Goal: Task Accomplishment & Management: Use online tool/utility

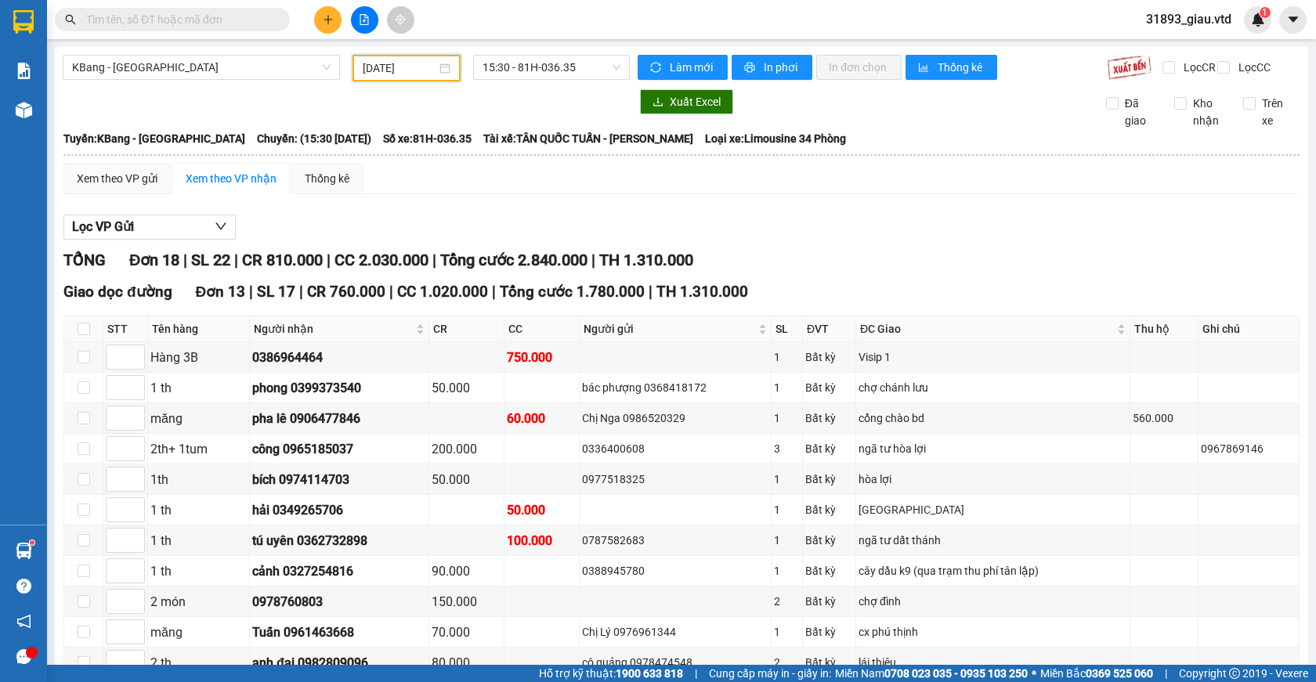
click at [368, 71] on input "[DATE]" at bounding box center [400, 68] width 74 height 17
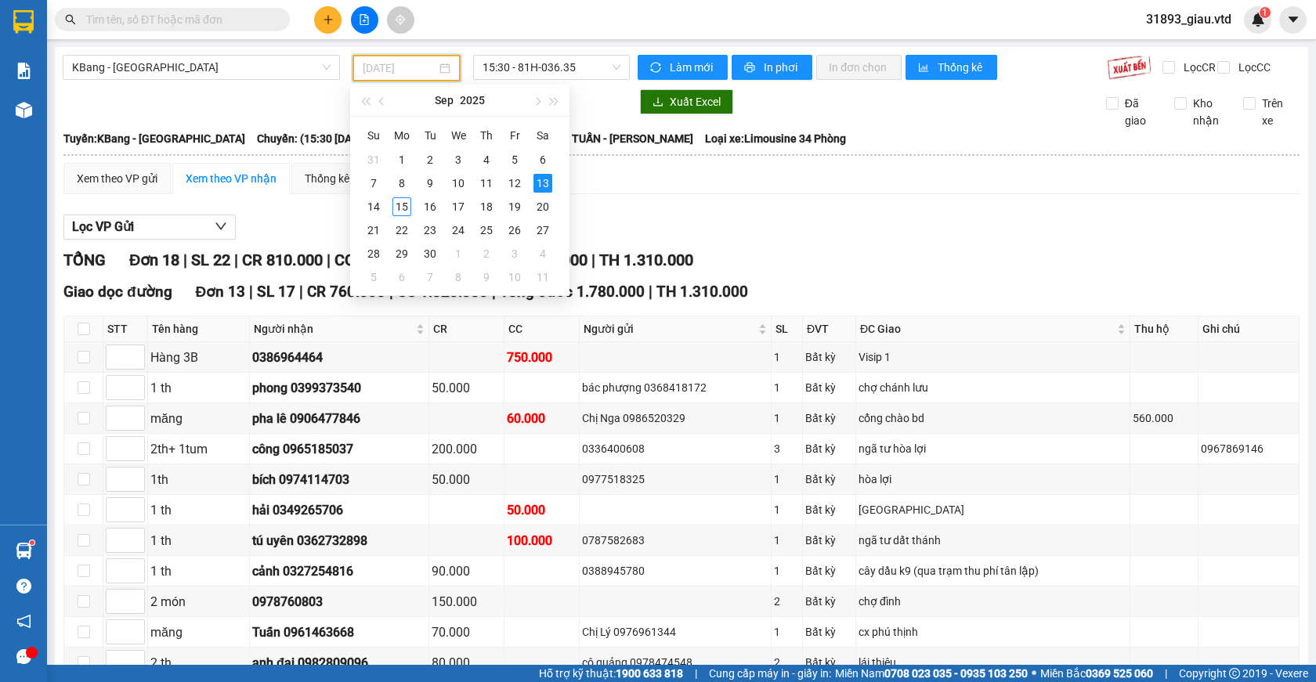
click at [541, 187] on div "13" at bounding box center [542, 183] width 19 height 19
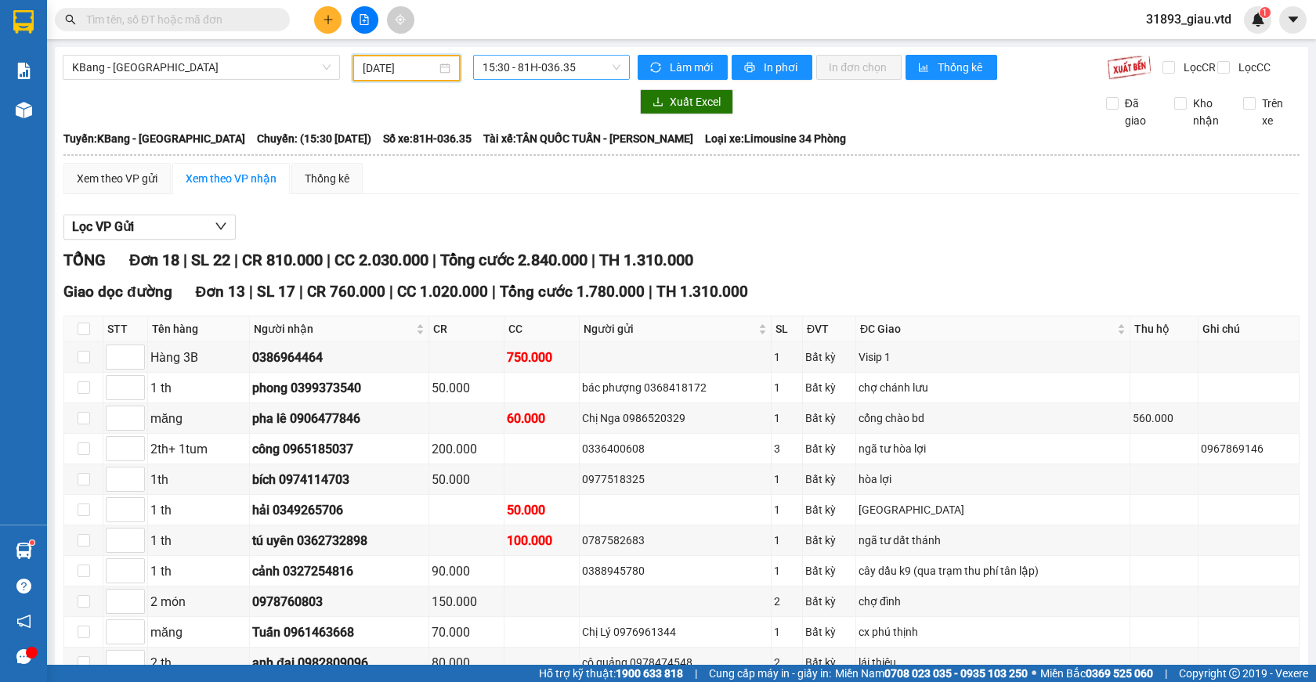
click at [530, 76] on span "15:30 - 81H-036.35" at bounding box center [552, 68] width 138 height 24
drag, startPoint x: 379, startPoint y: 71, endPoint x: 403, endPoint y: 165, distance: 96.9
click at [380, 74] on input "[DATE]" at bounding box center [400, 68] width 74 height 17
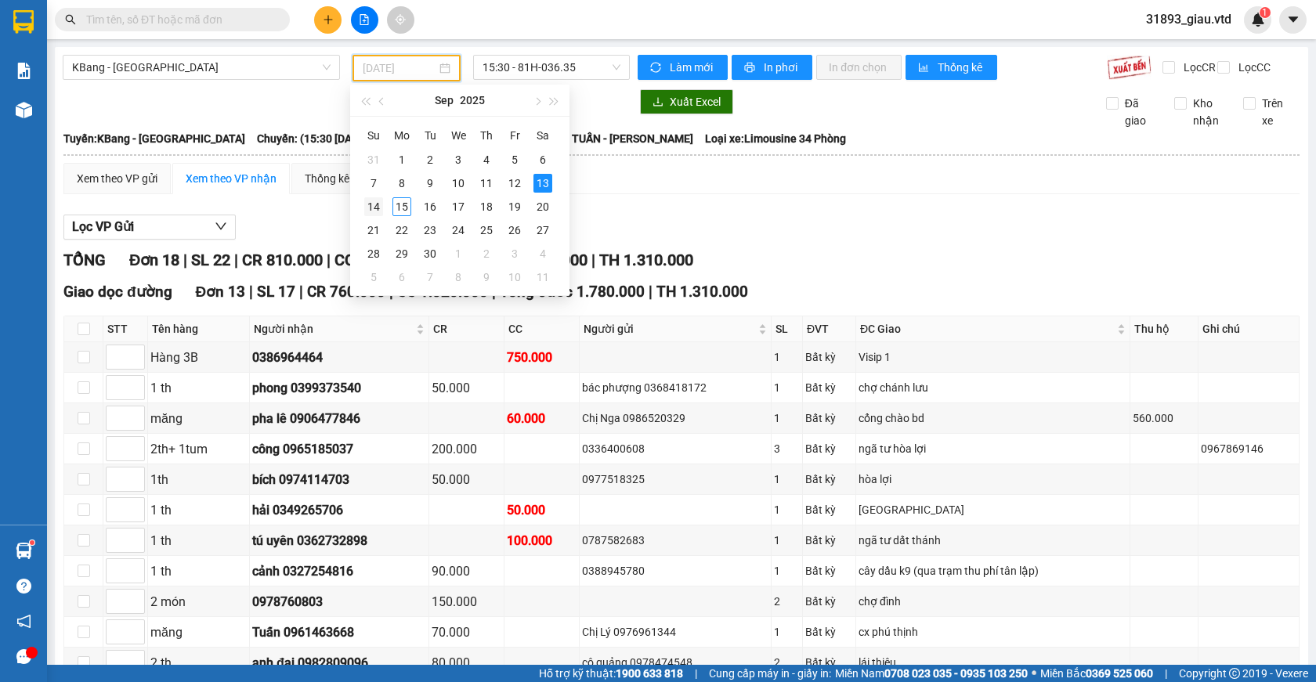
click at [369, 209] on div "14" at bounding box center [373, 206] width 19 height 19
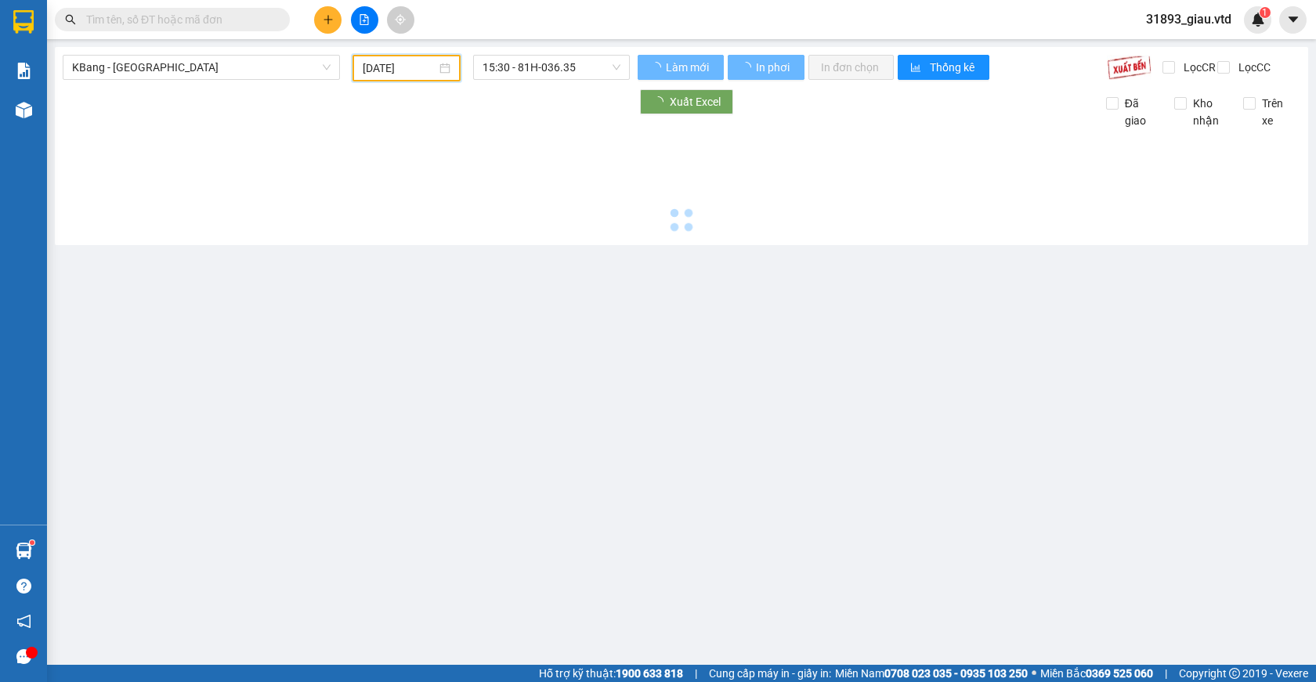
type input "[DATE]"
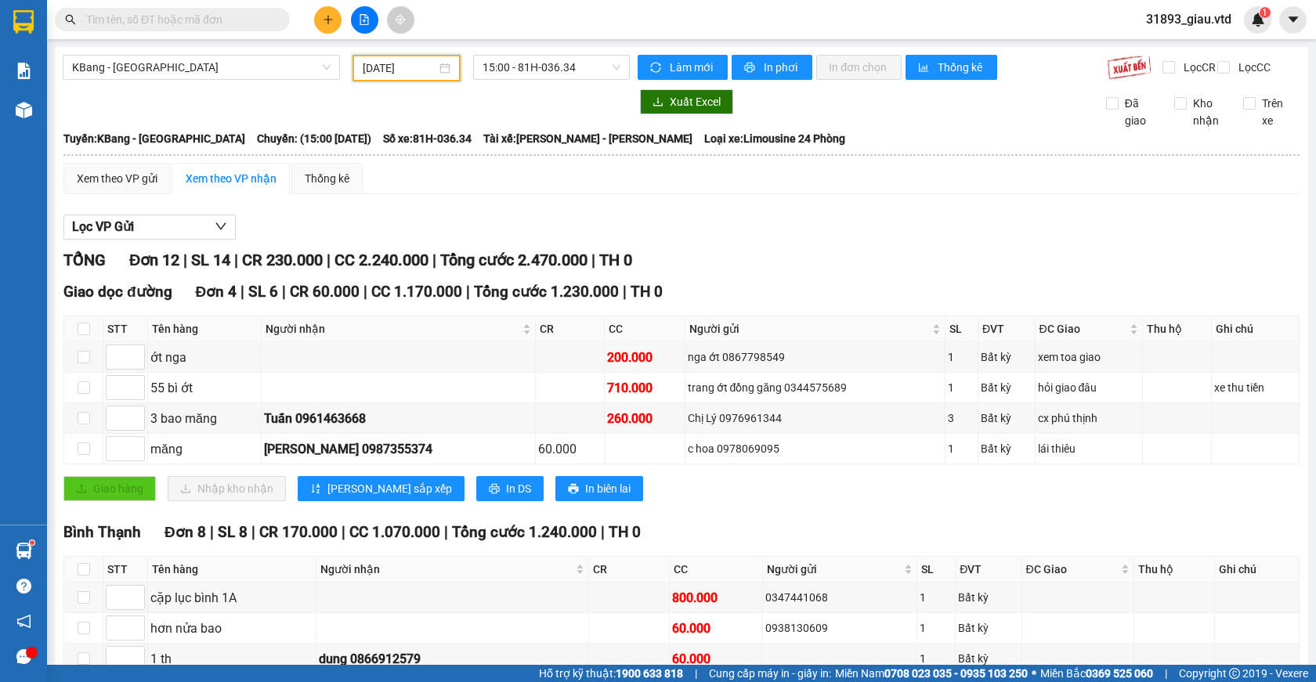
click at [134, 24] on input "text" at bounding box center [178, 19] width 185 height 17
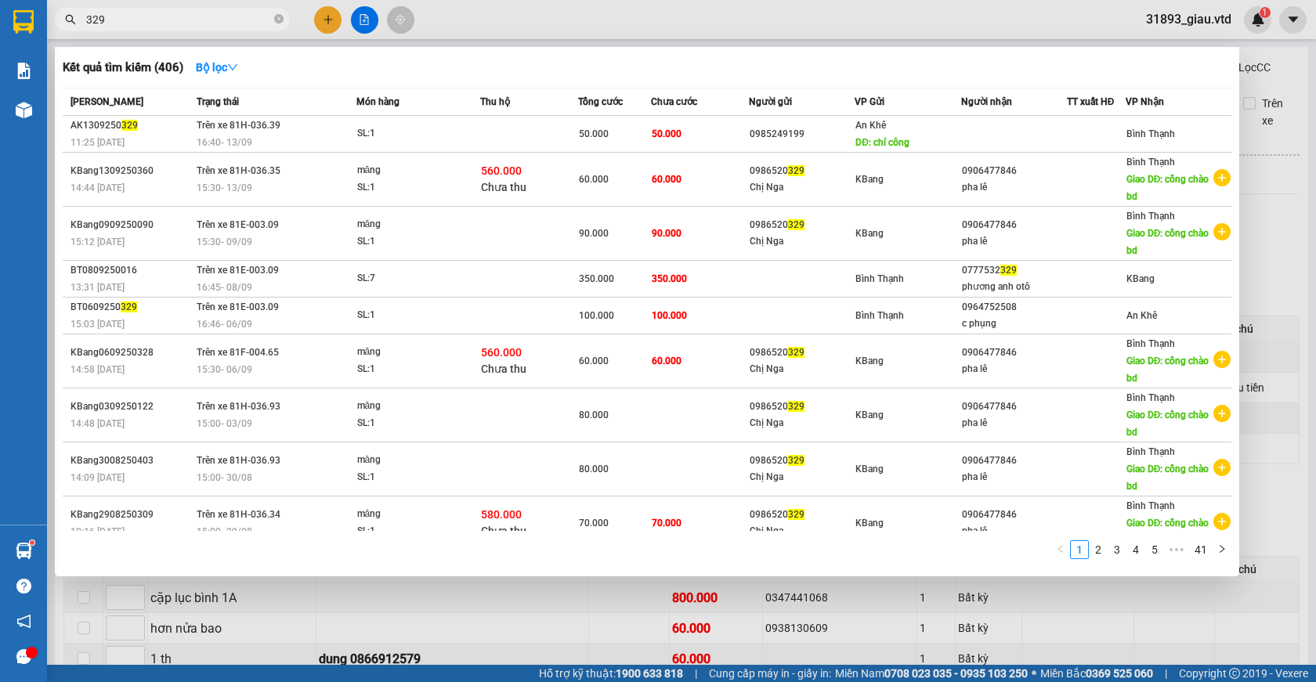
click at [1271, 85] on div at bounding box center [658, 341] width 1316 height 682
click at [124, 23] on input "329" at bounding box center [178, 19] width 185 height 17
click at [132, 24] on input "329" at bounding box center [178, 19] width 185 height 17
type input "3"
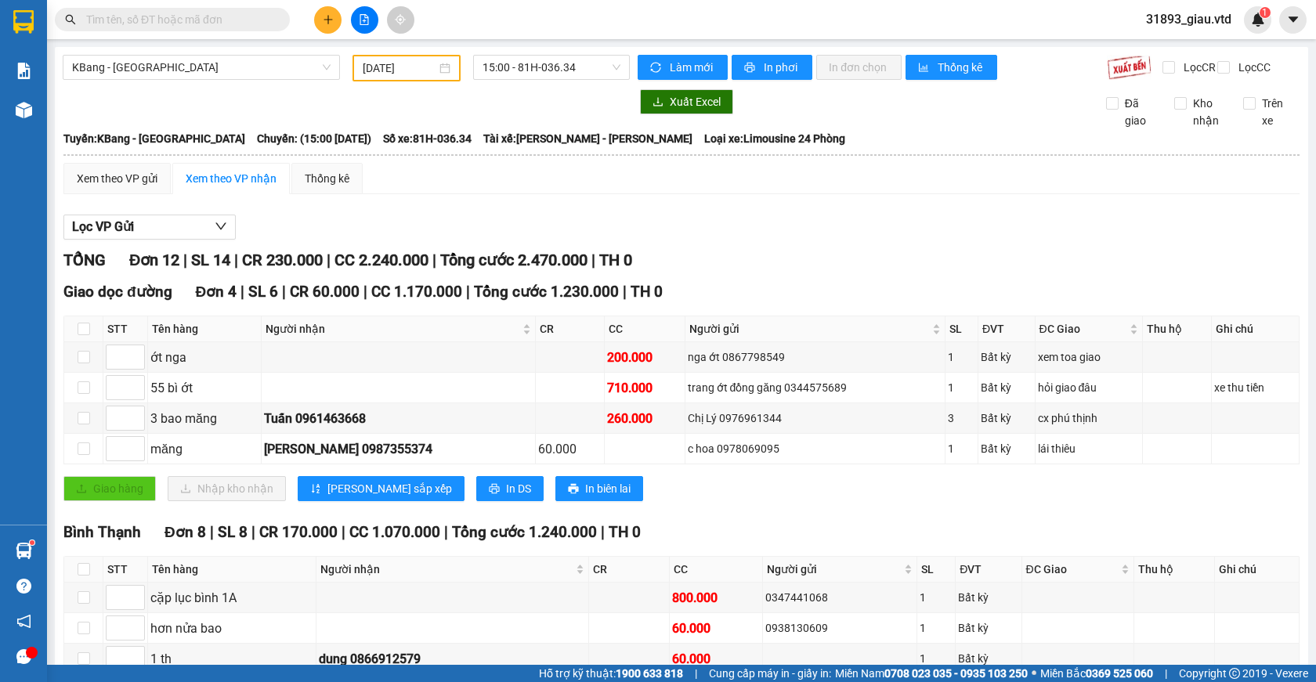
click at [374, 62] on input "[DATE]" at bounding box center [400, 68] width 74 height 17
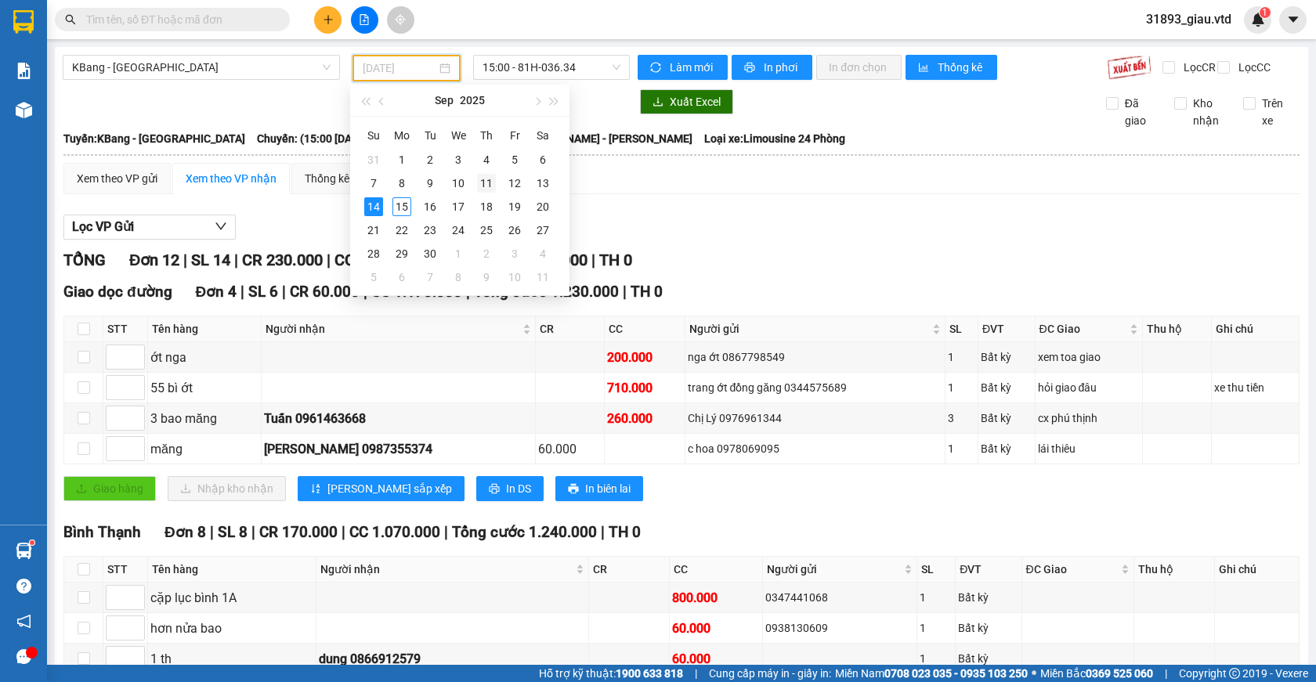
click at [487, 183] on div "11" at bounding box center [486, 183] width 19 height 19
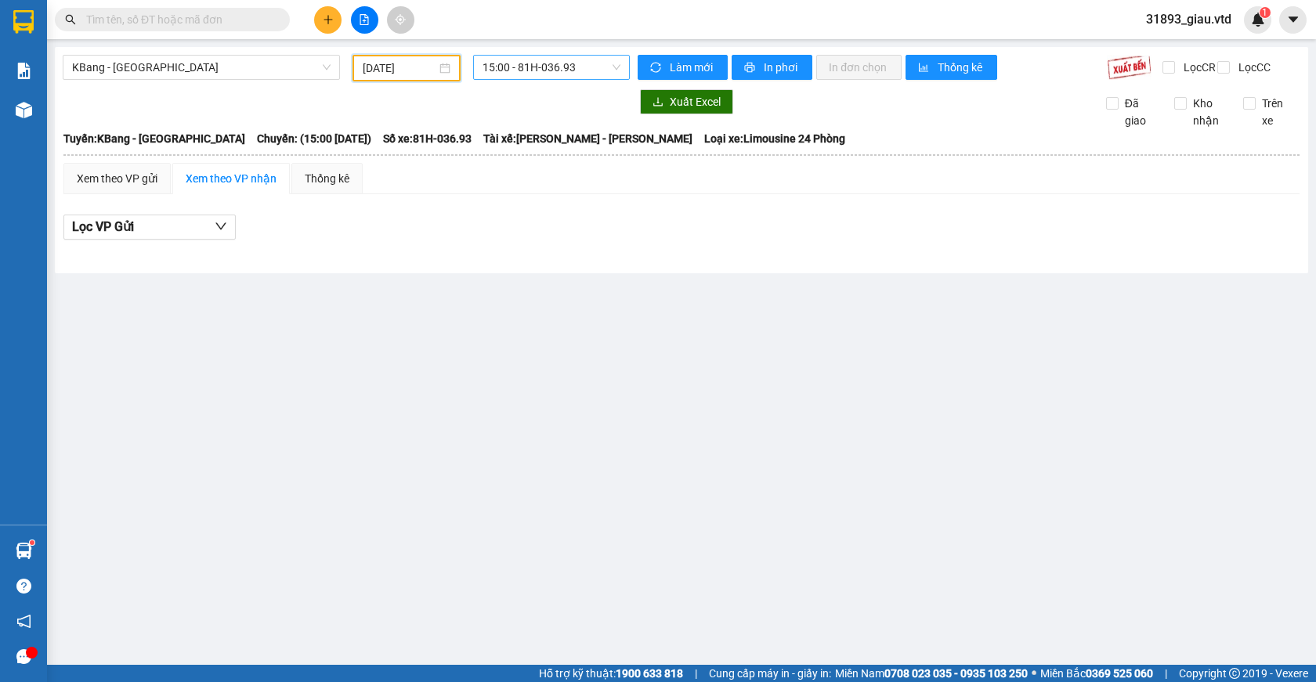
click at [562, 69] on span "15:00 - 81H-036.93" at bounding box center [552, 68] width 138 height 24
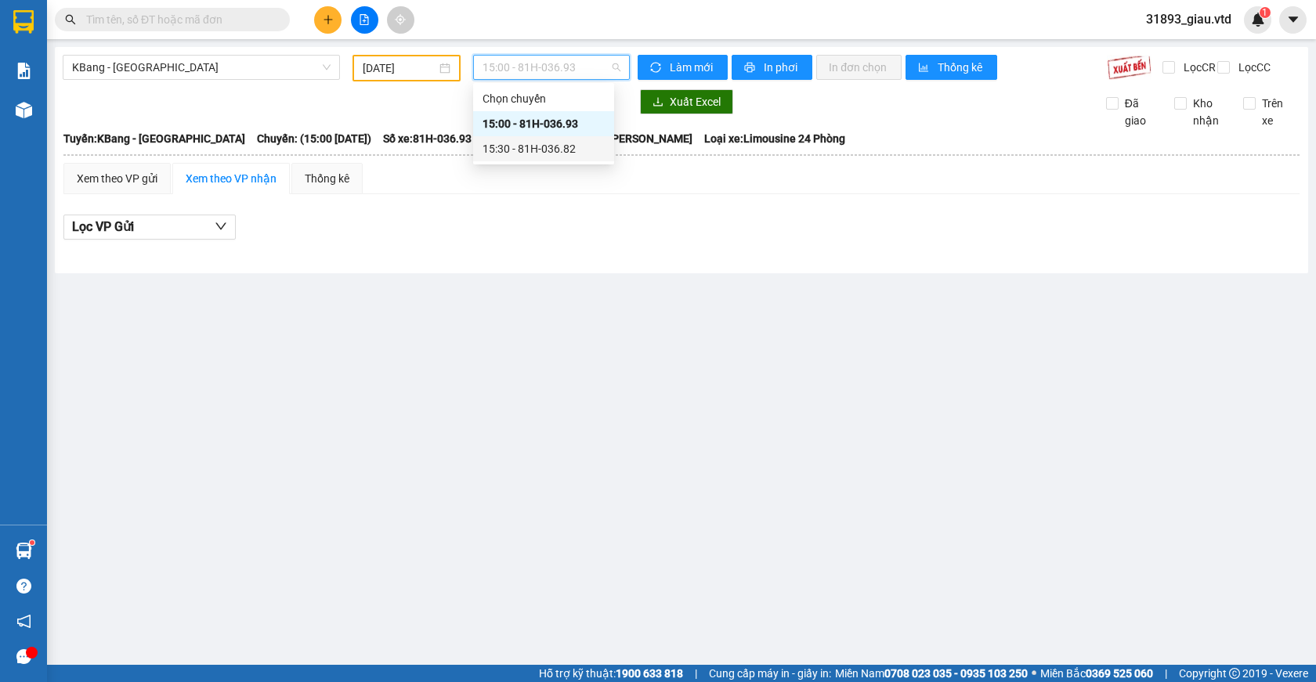
click at [385, 71] on input "[DATE]" at bounding box center [400, 68] width 74 height 17
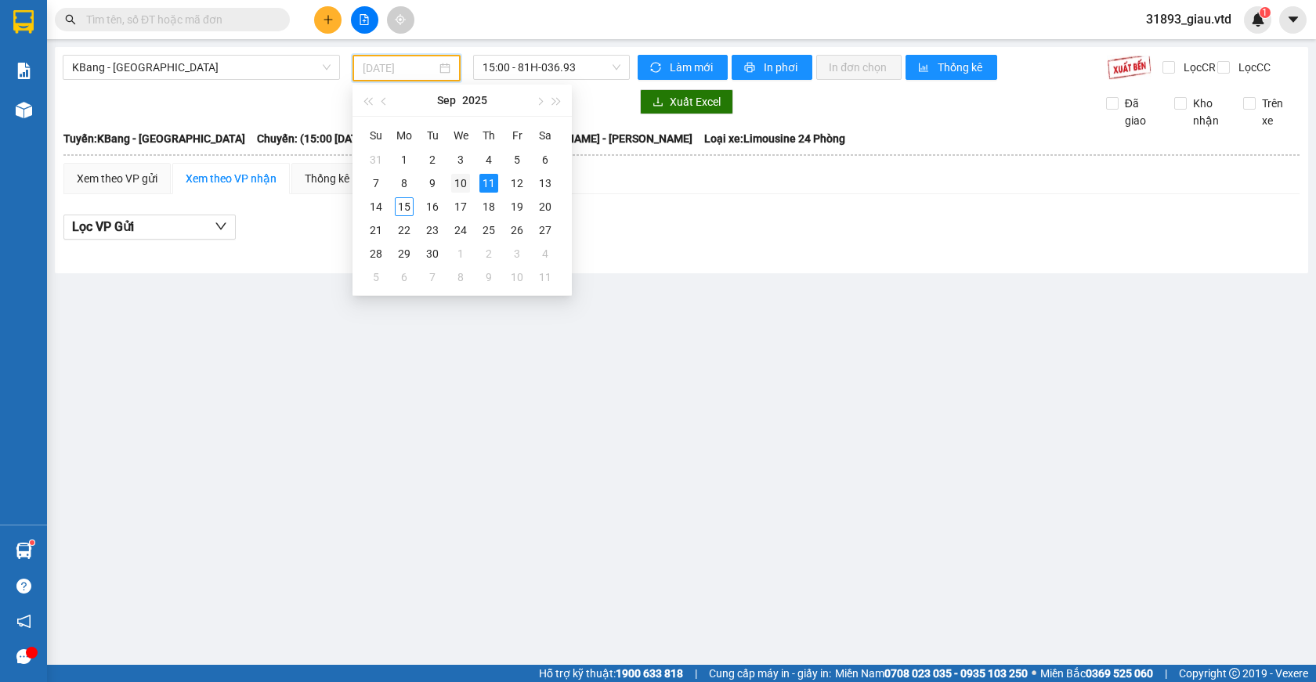
click at [464, 182] on div "10" at bounding box center [460, 183] width 19 height 19
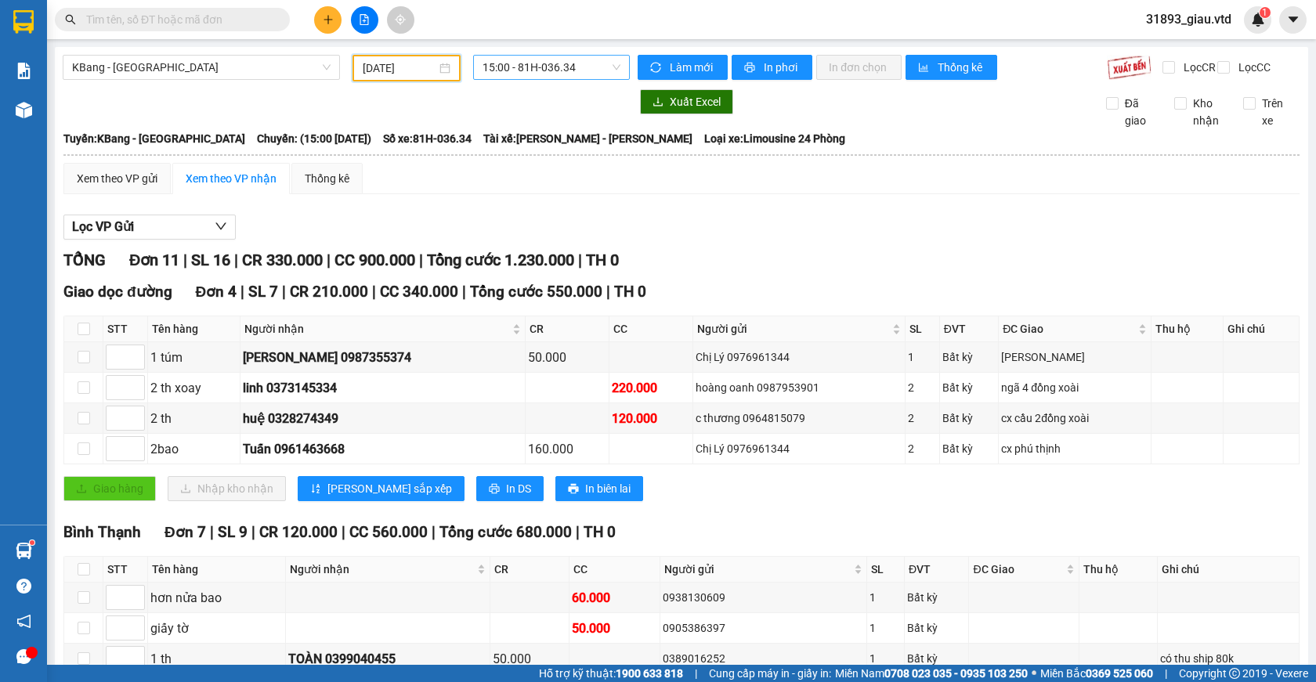
click at [540, 64] on span "15:00 - 81H-036.34" at bounding box center [552, 68] width 138 height 24
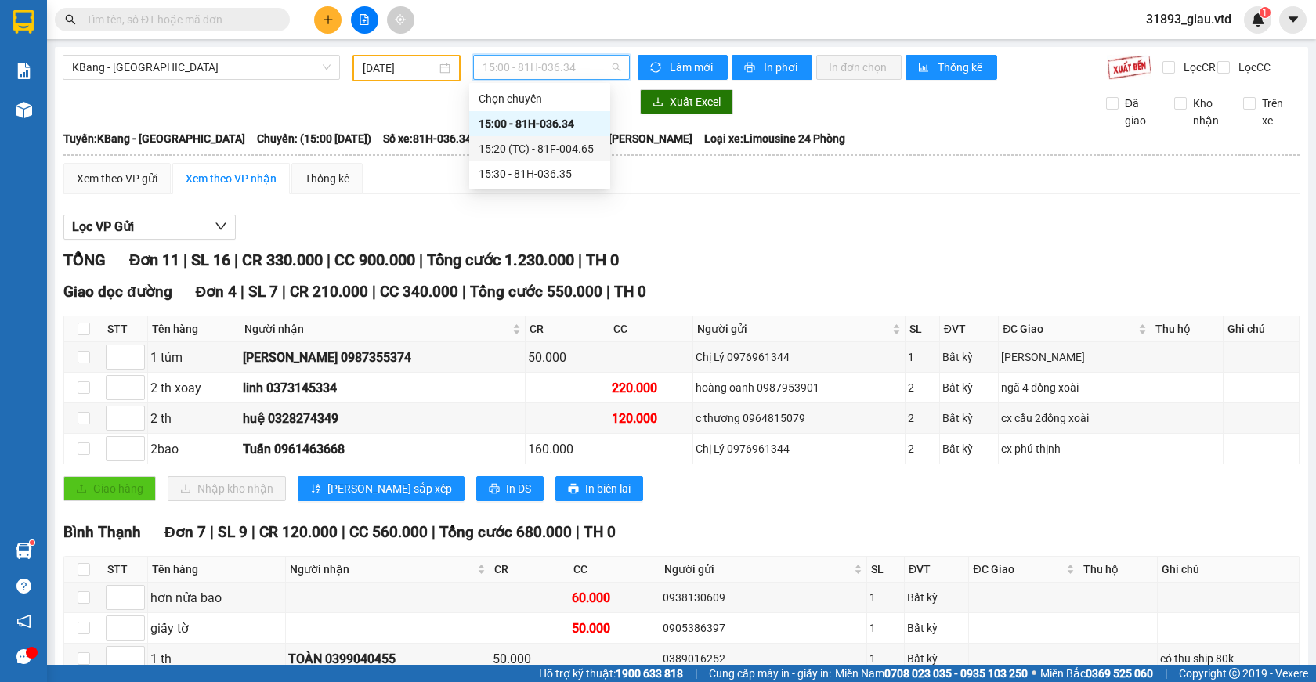
click at [547, 146] on div "15:20 (TC) - 81F-004.65" at bounding box center [540, 148] width 122 height 17
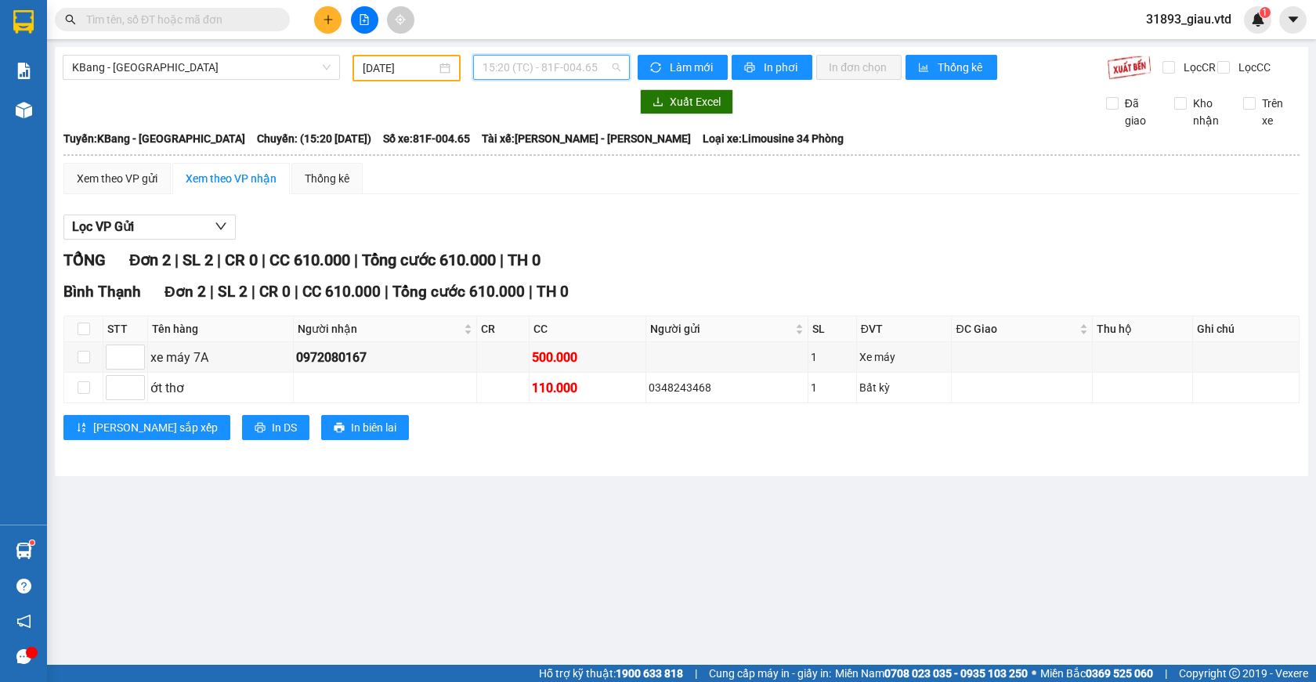
click at [537, 67] on span "15:20 (TC) - 81F-004.65" at bounding box center [552, 68] width 138 height 24
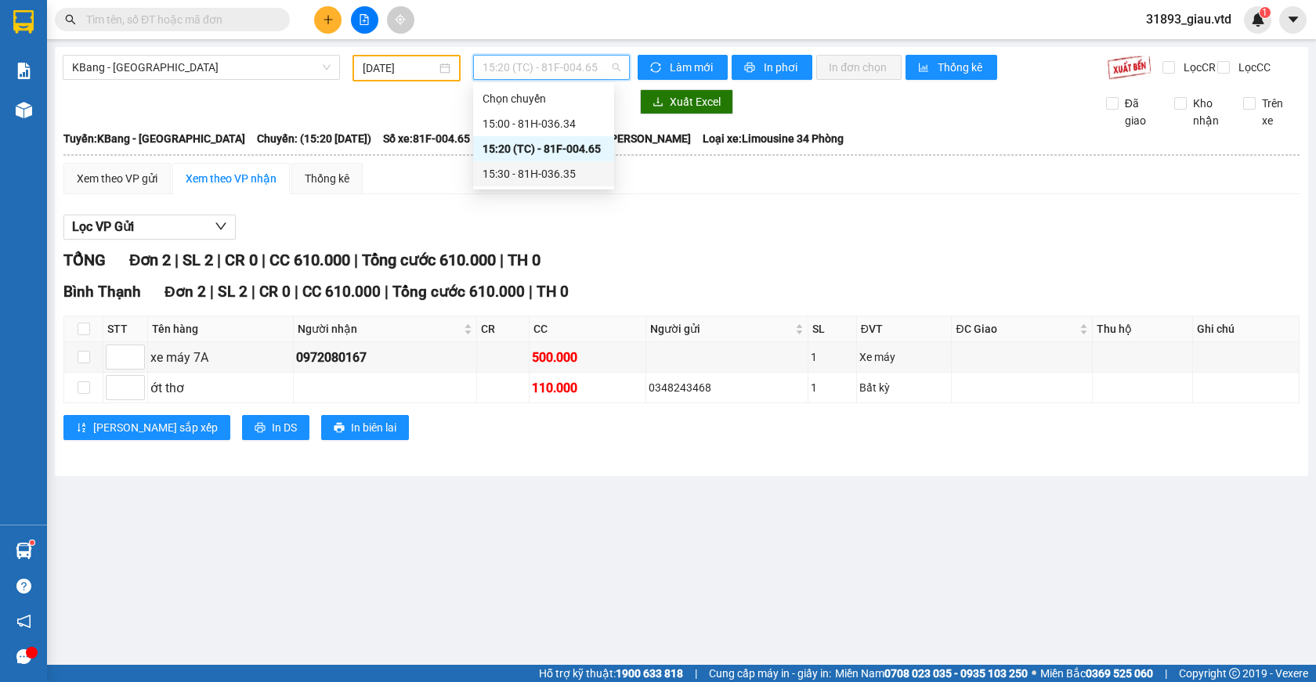
click at [544, 180] on div "15:30 - 81H-036.35" at bounding box center [544, 173] width 122 height 17
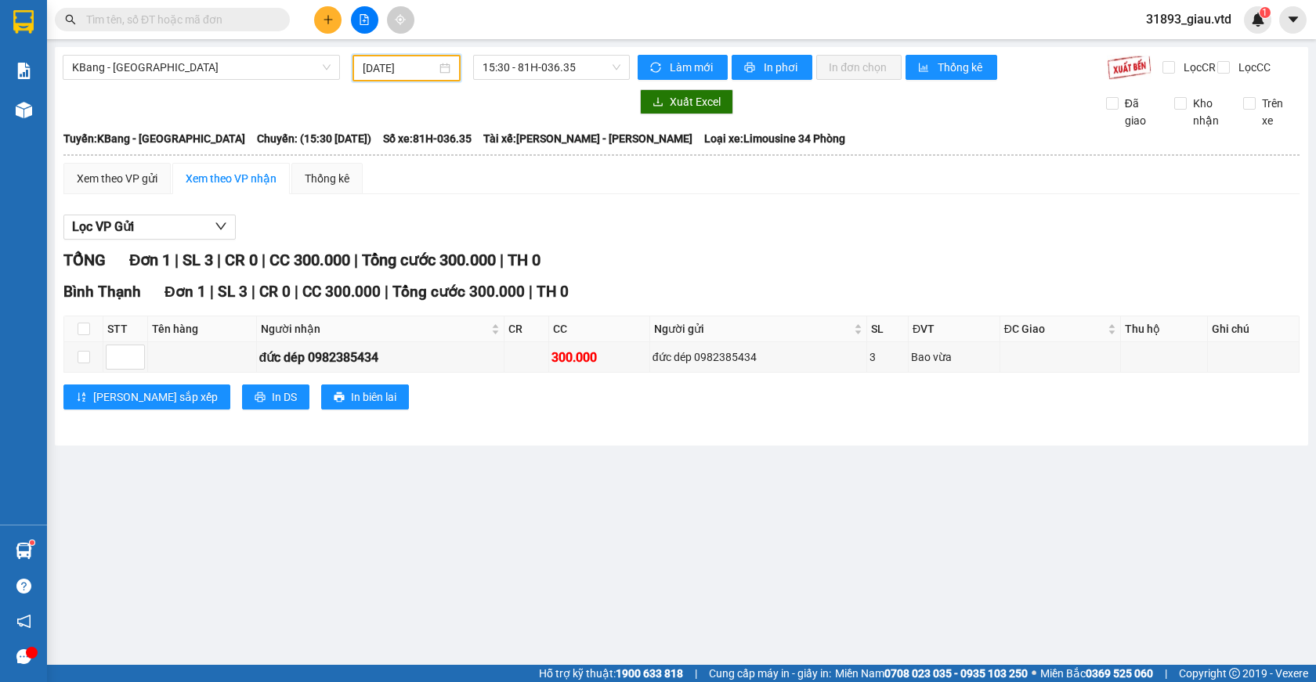
click at [384, 69] on input "[DATE]" at bounding box center [400, 68] width 74 height 17
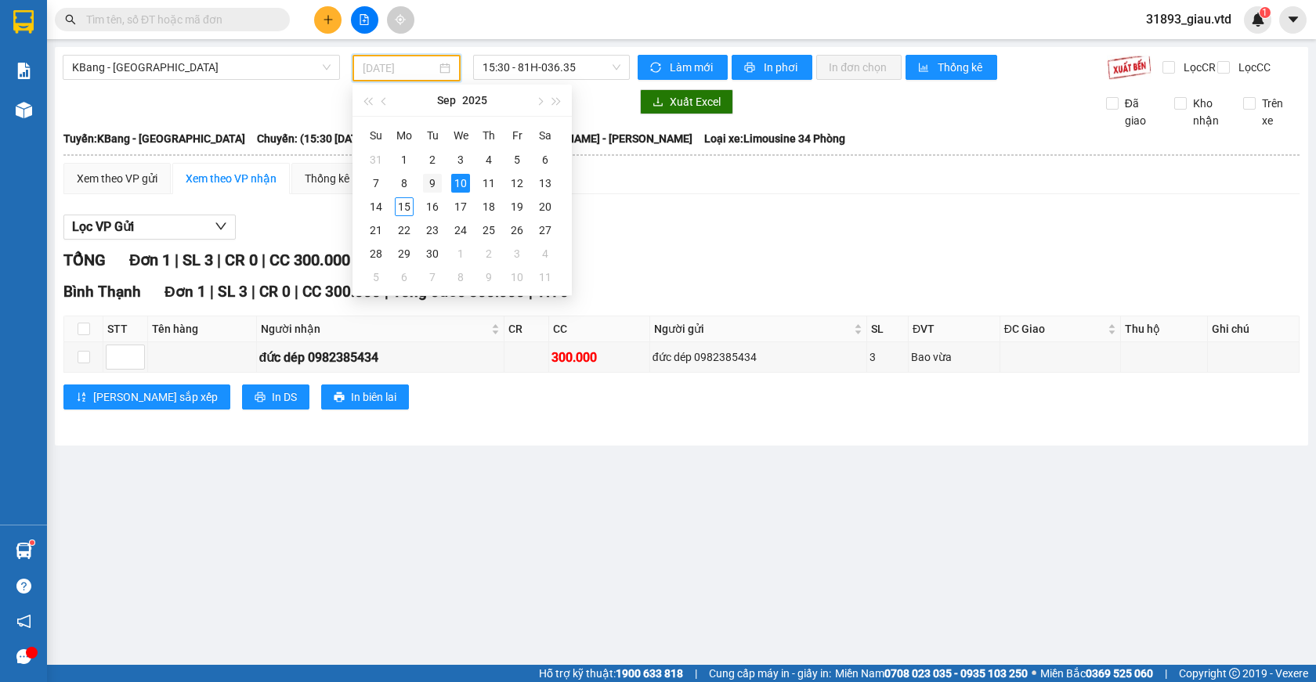
click at [432, 179] on div "9" at bounding box center [432, 183] width 19 height 19
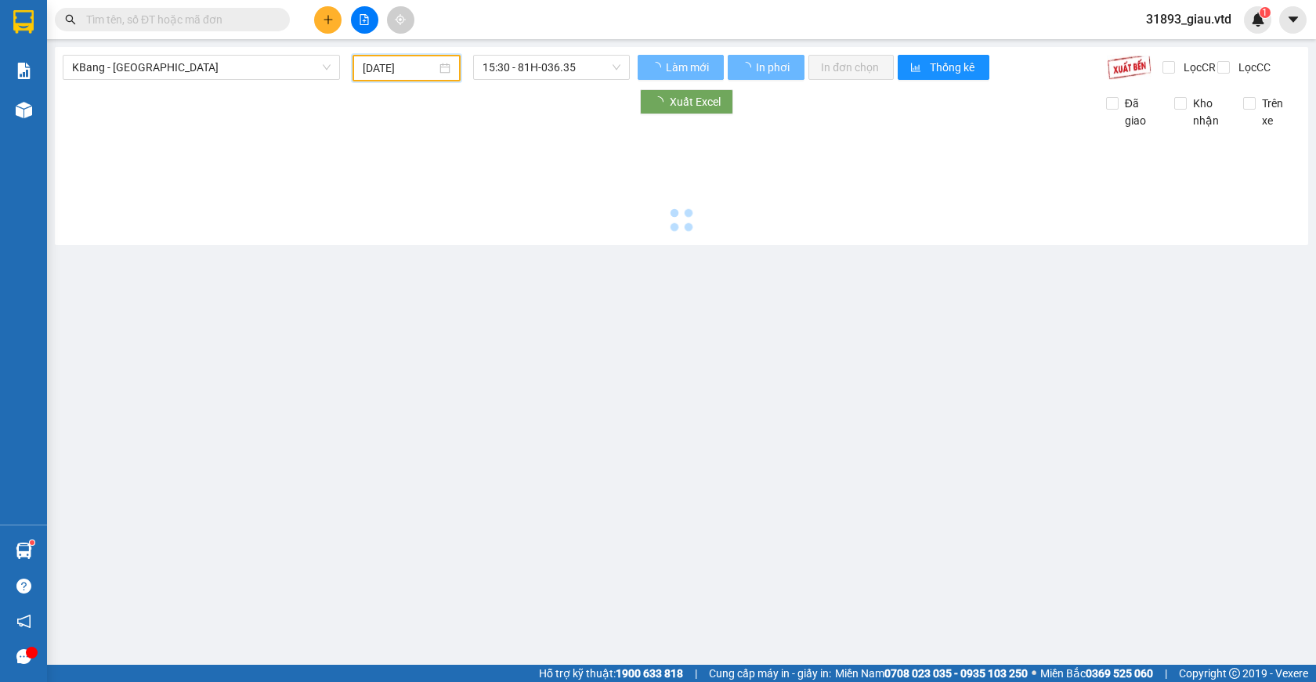
type input "[DATE]"
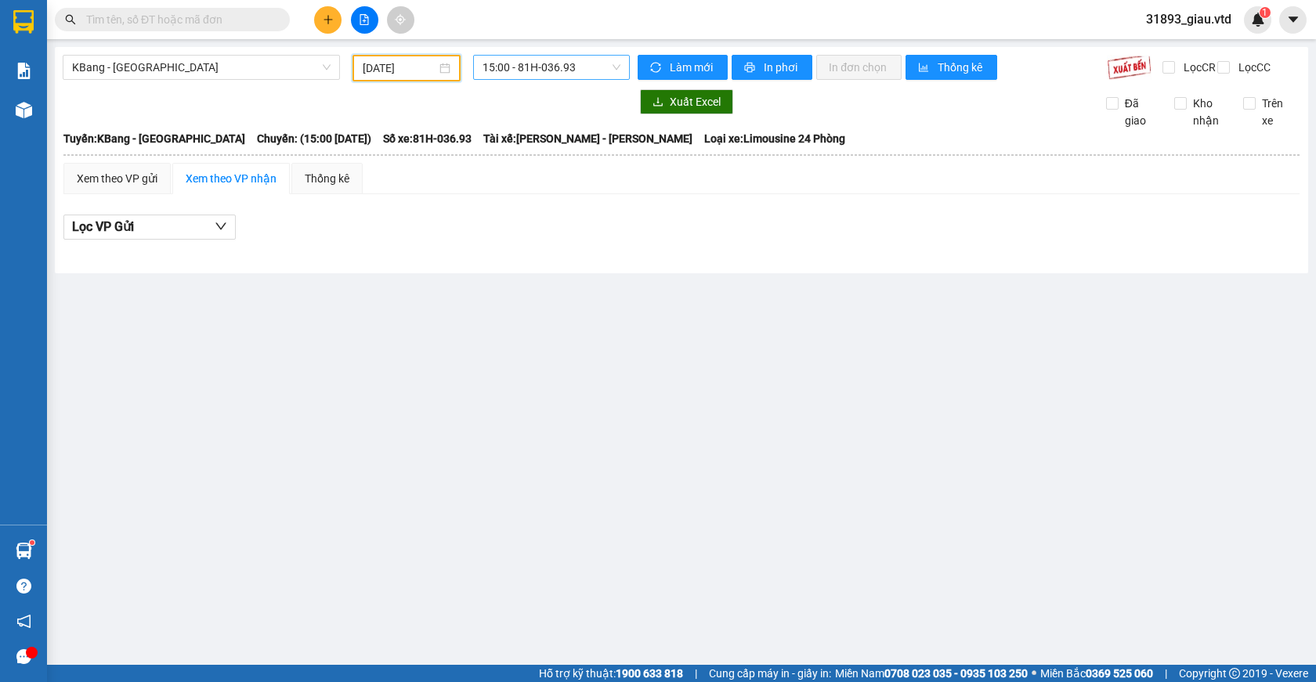
click at [516, 73] on span "15:00 - 81H-036.93" at bounding box center [552, 68] width 138 height 24
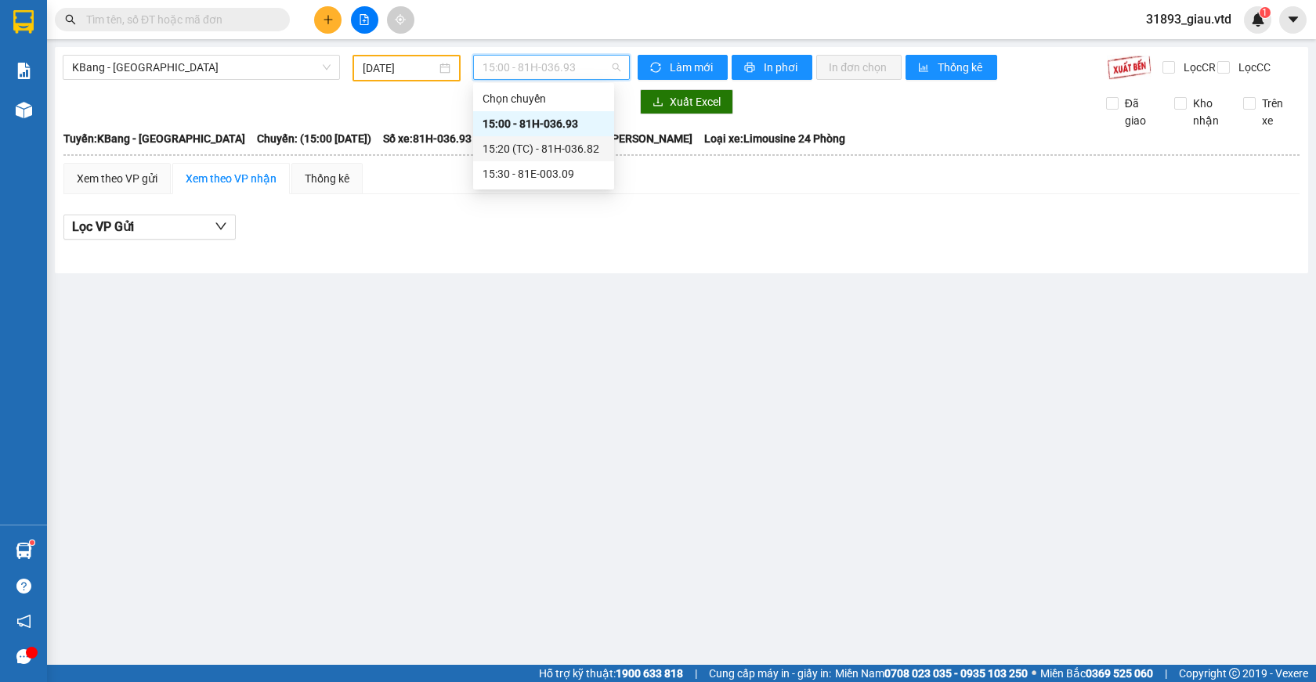
click at [551, 156] on div "15:20 (TC) - 81H-036.82" at bounding box center [544, 148] width 122 height 17
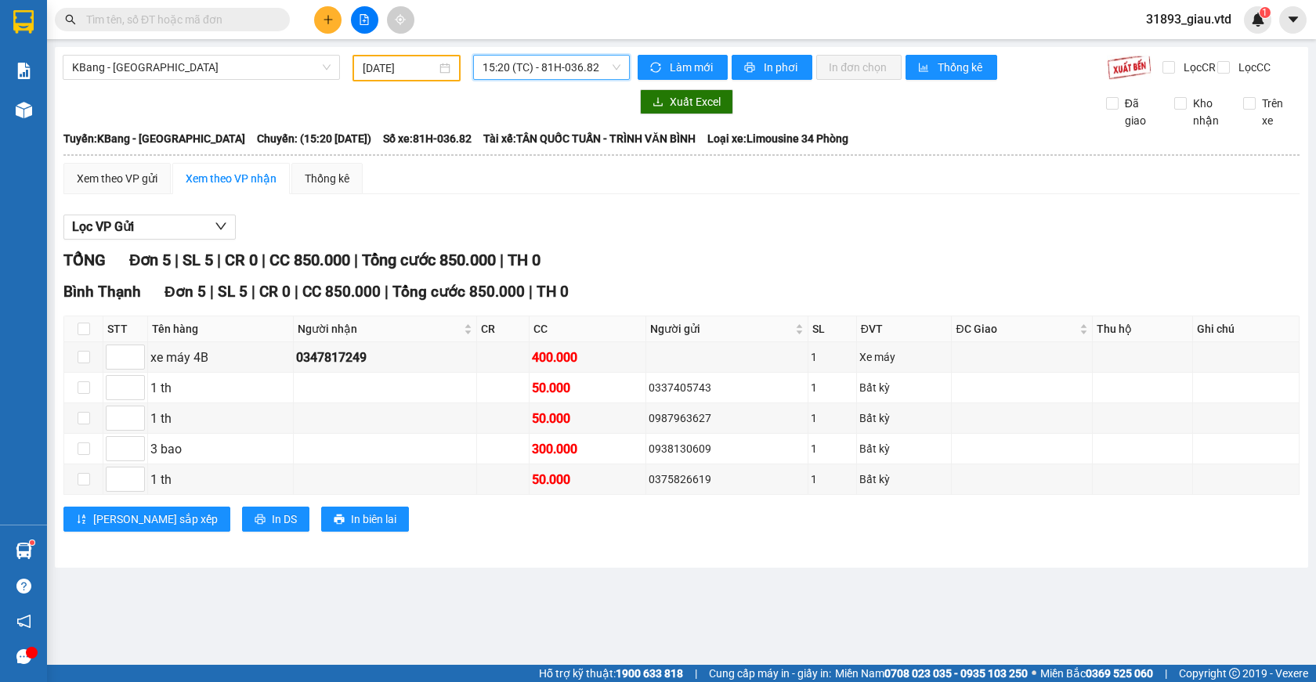
click at [569, 67] on span "15:20 (TC) - 81H-036.82" at bounding box center [552, 68] width 138 height 24
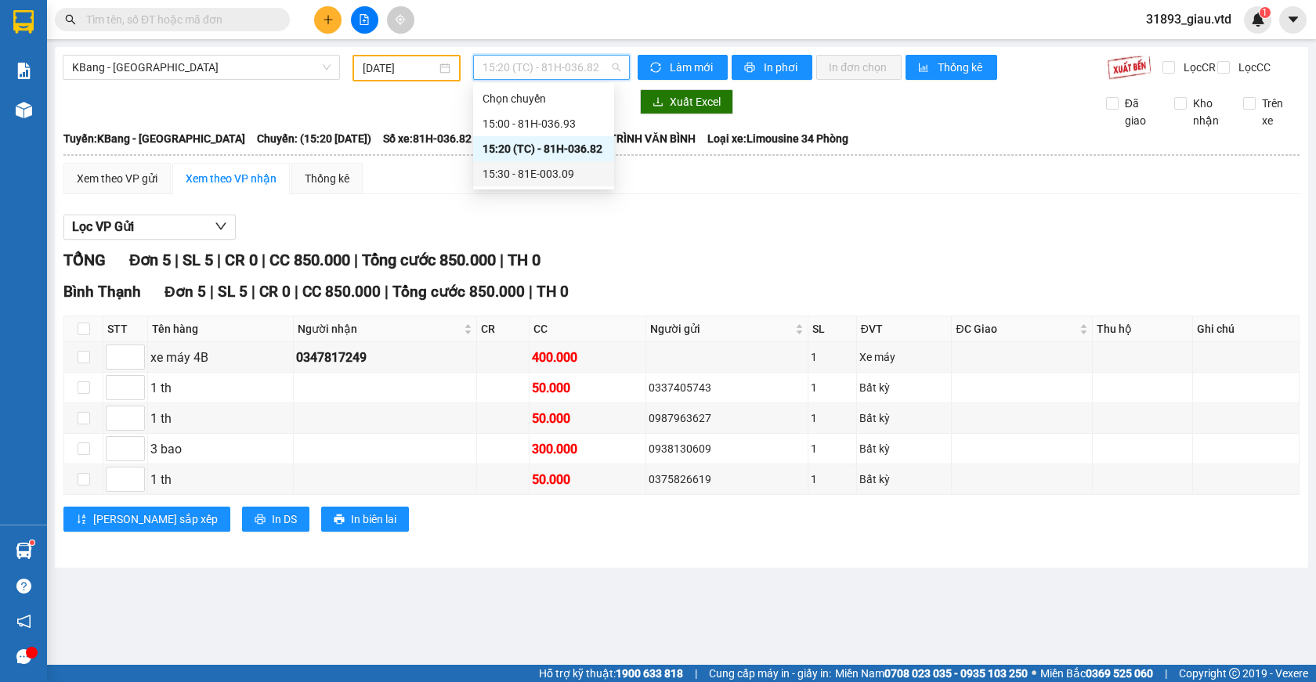
click at [560, 175] on div "15:30 - 81E-003.09" at bounding box center [544, 173] width 122 height 17
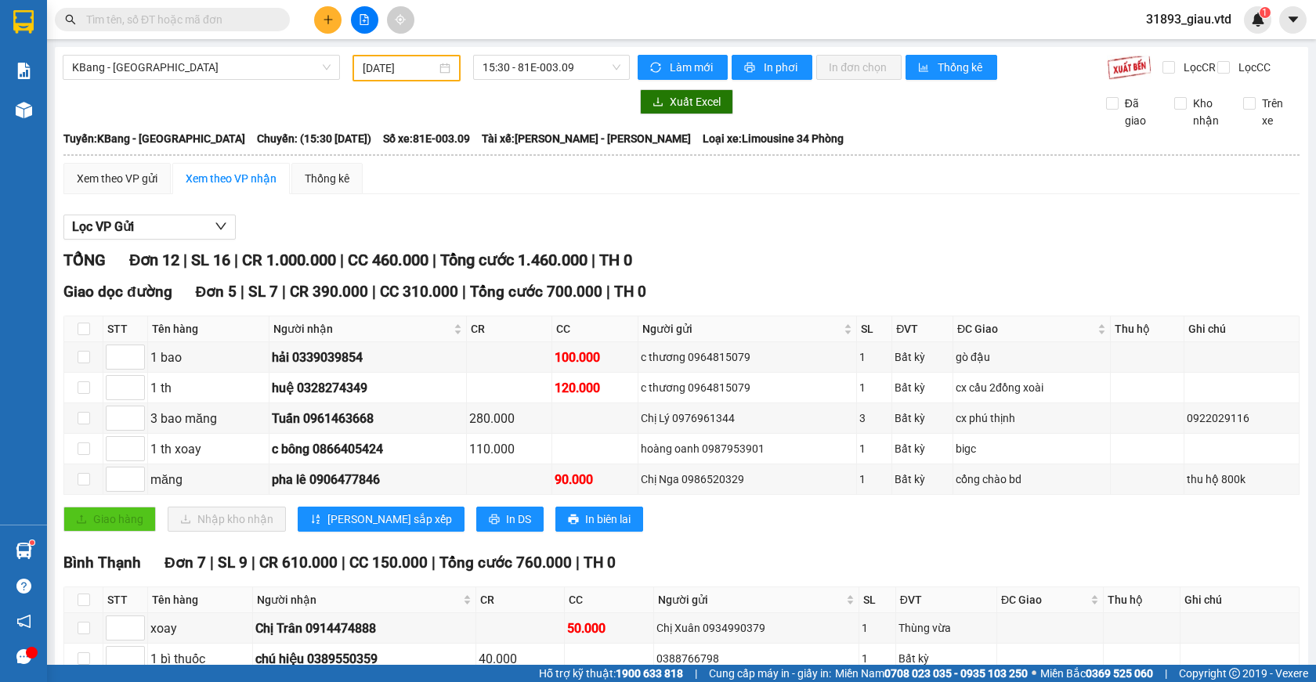
click at [138, 22] on input "text" at bounding box center [178, 19] width 185 height 17
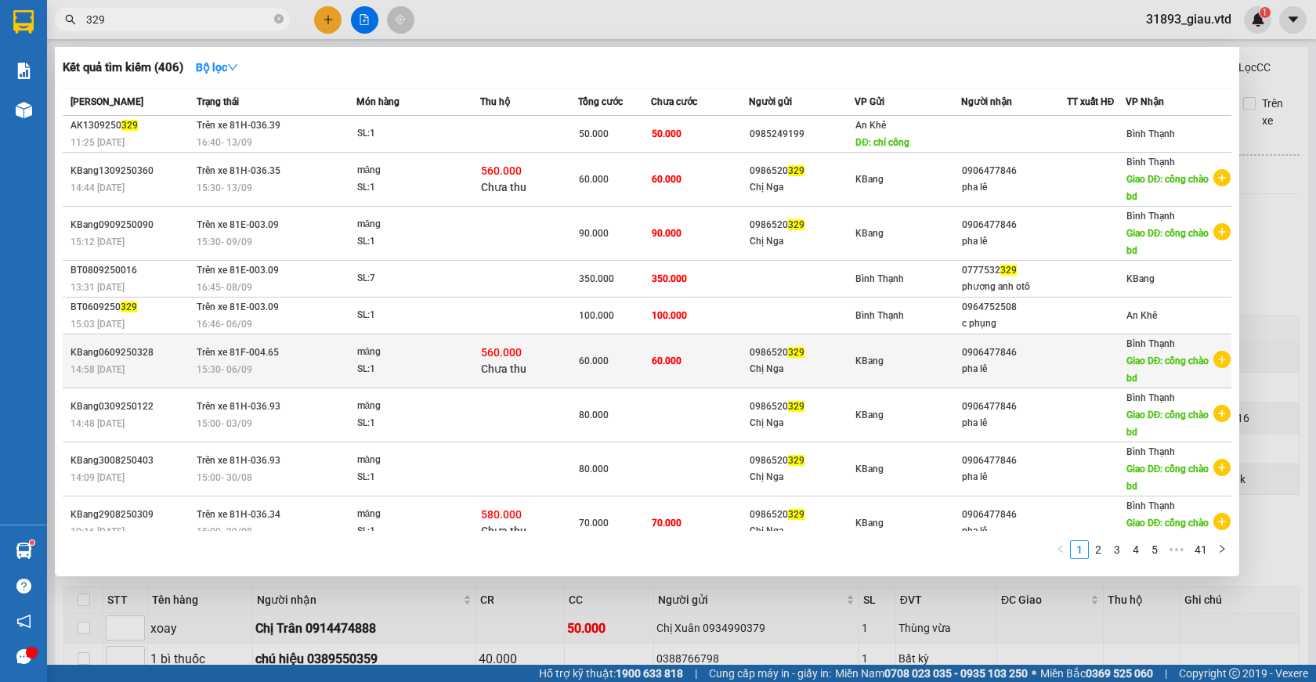
scroll to position [56, 0]
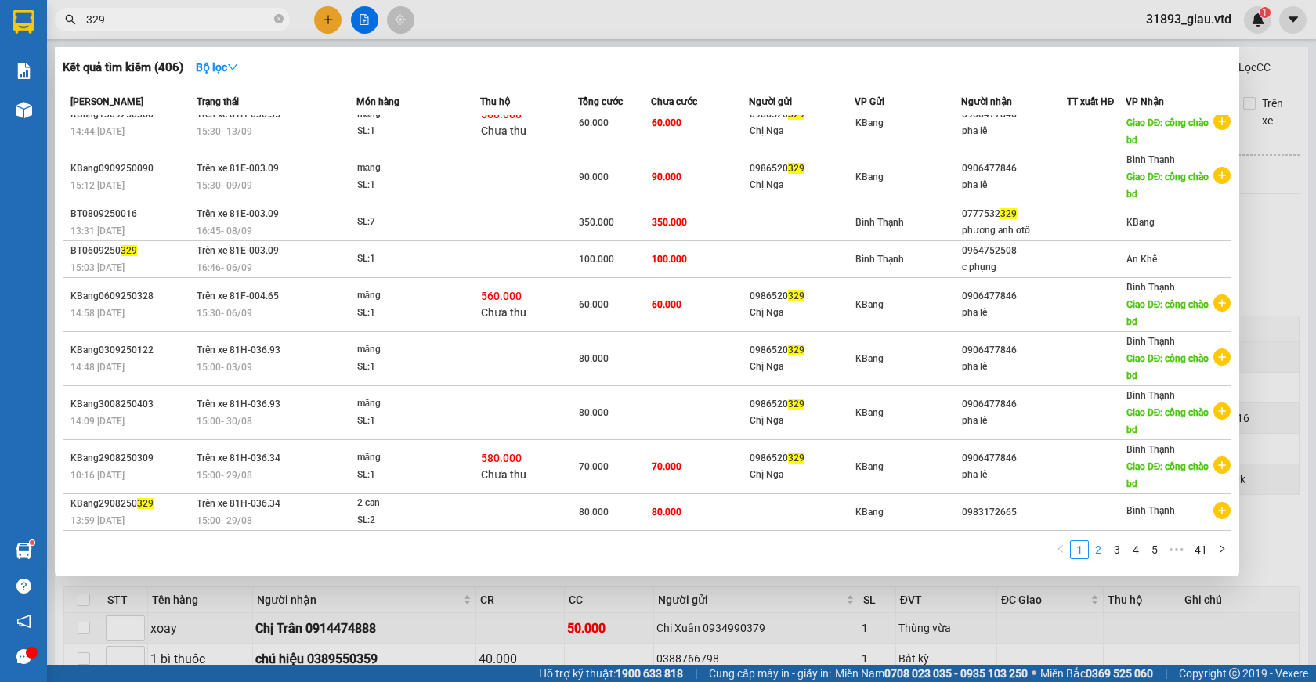
type input "329"
click at [1104, 548] on link "2" at bounding box center [1098, 549] width 17 height 17
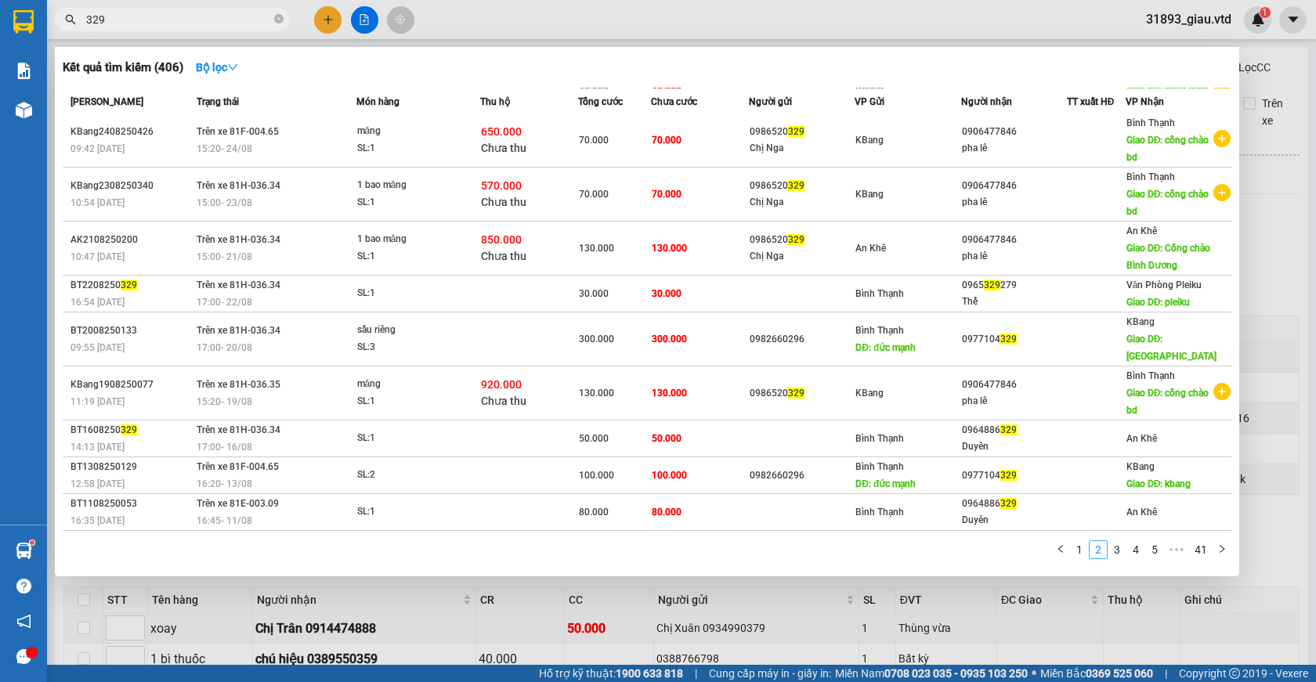
scroll to position [39, 0]
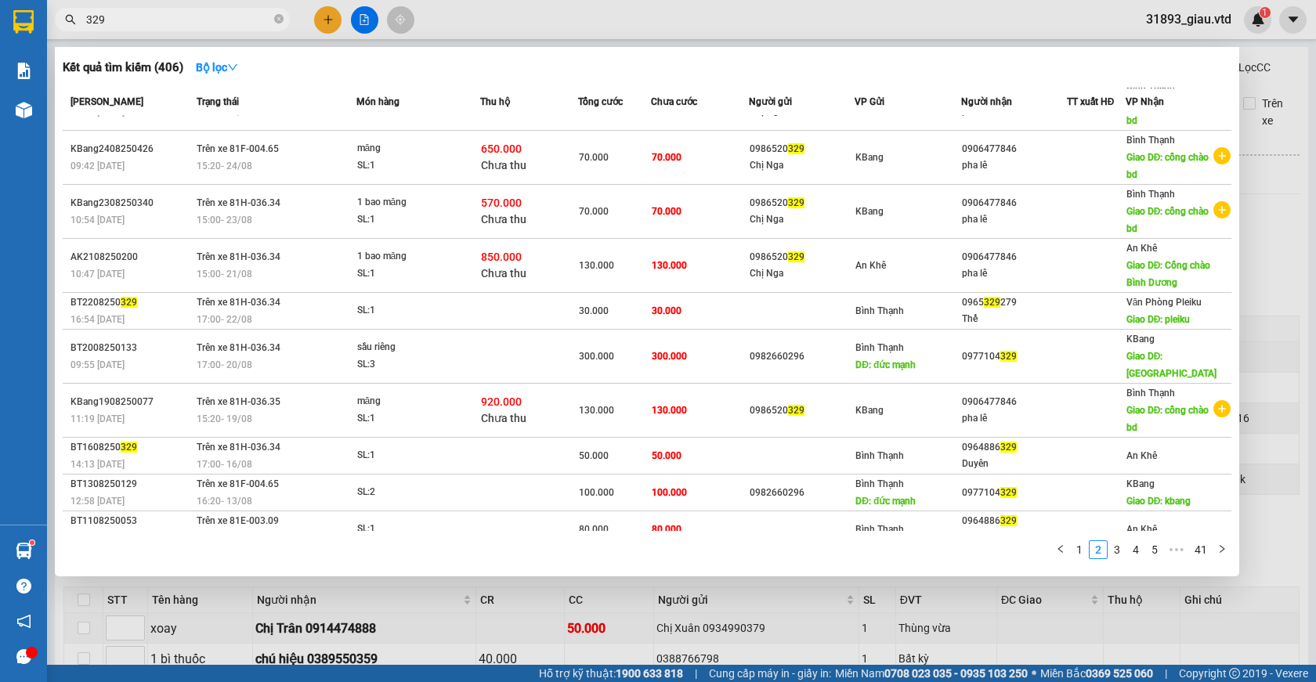
click at [1289, 79] on div at bounding box center [658, 341] width 1316 height 682
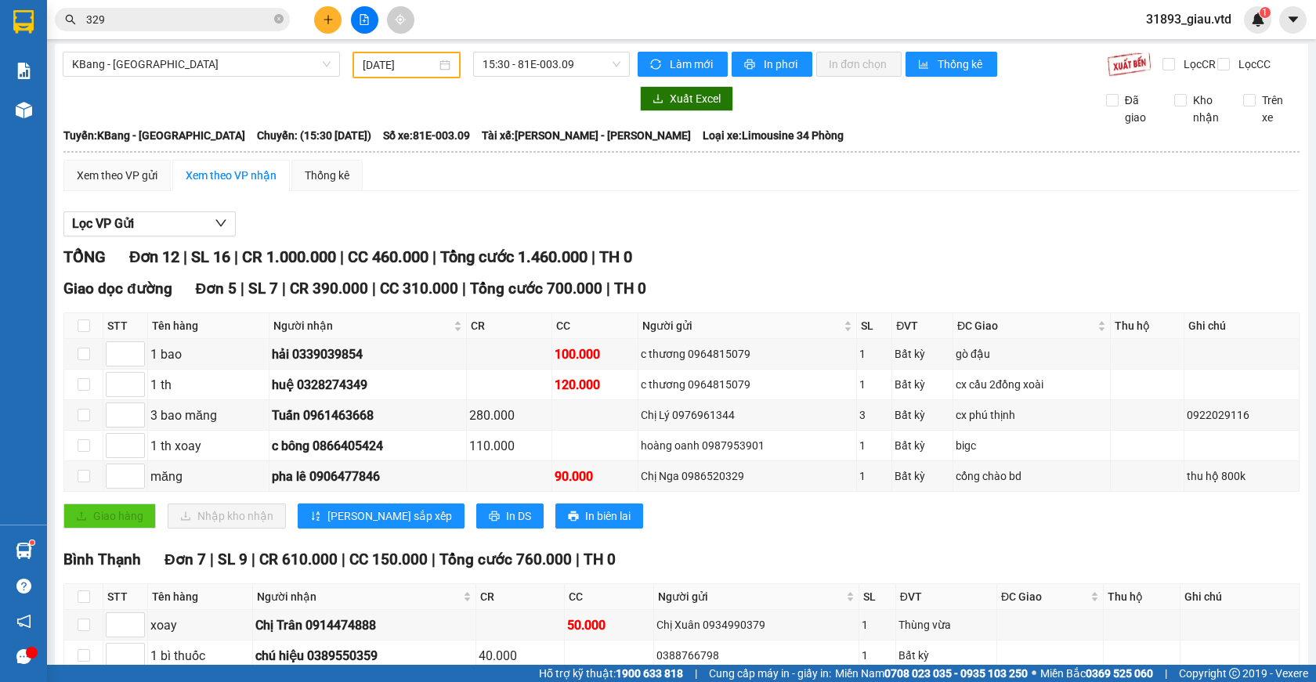
scroll to position [0, 0]
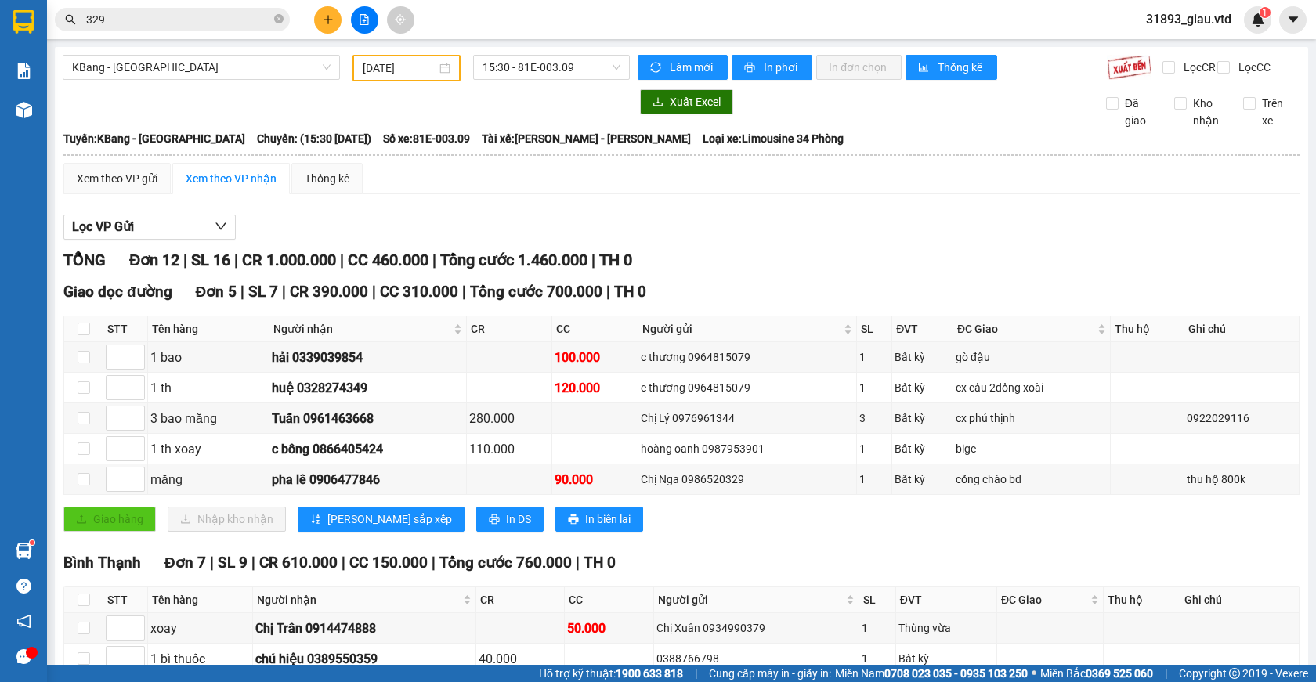
click at [400, 64] on input "[DATE]" at bounding box center [400, 68] width 74 height 17
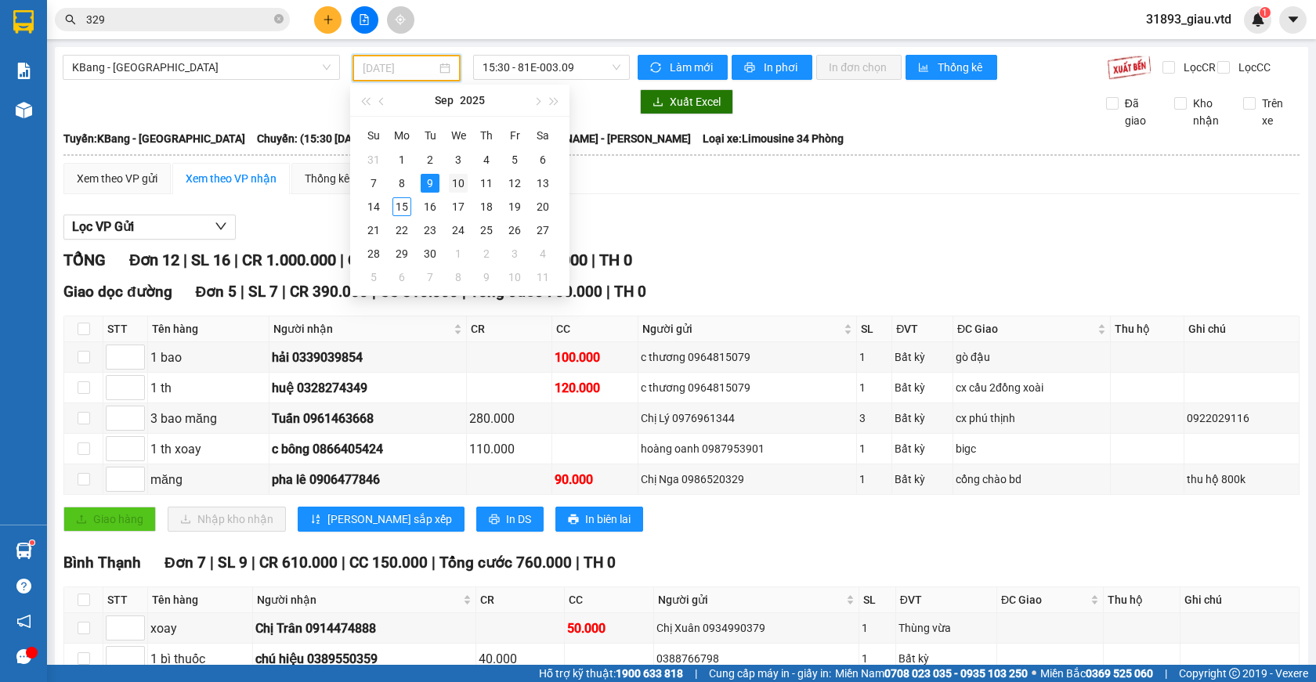
click at [455, 183] on div "10" at bounding box center [458, 183] width 19 height 19
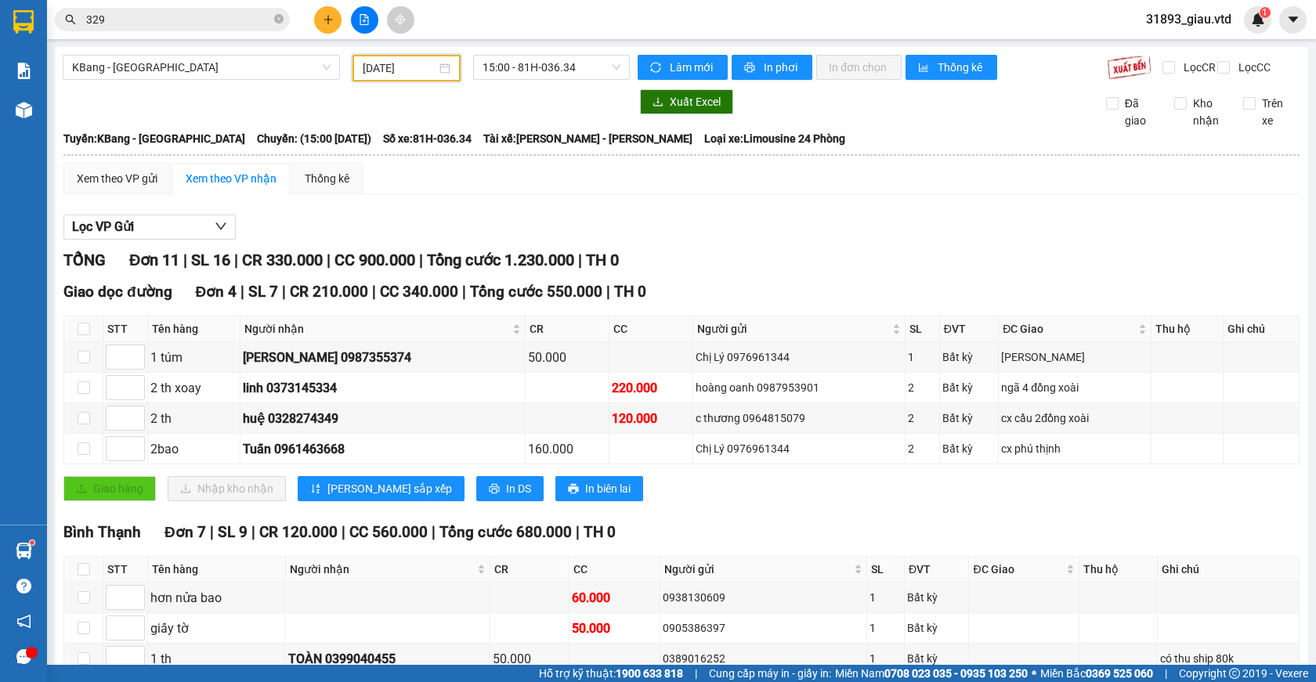
click at [397, 75] on input "[DATE]" at bounding box center [400, 68] width 74 height 17
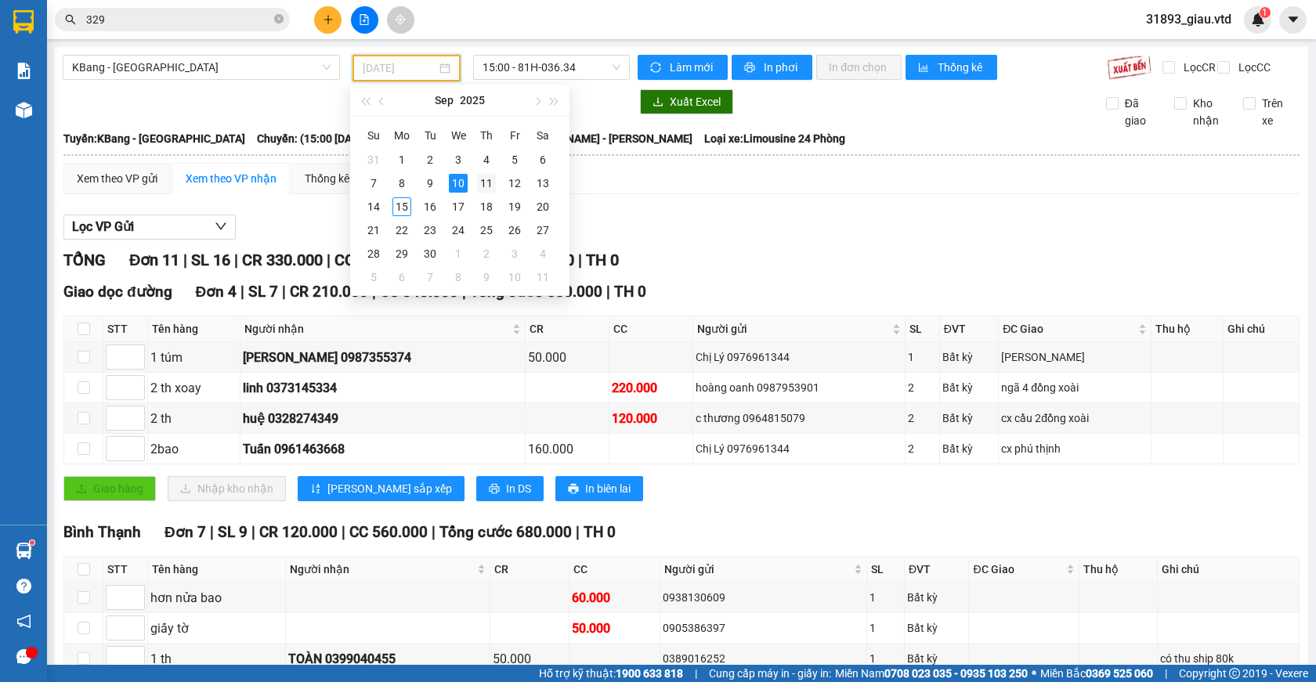
click at [487, 184] on div "11" at bounding box center [486, 183] width 19 height 19
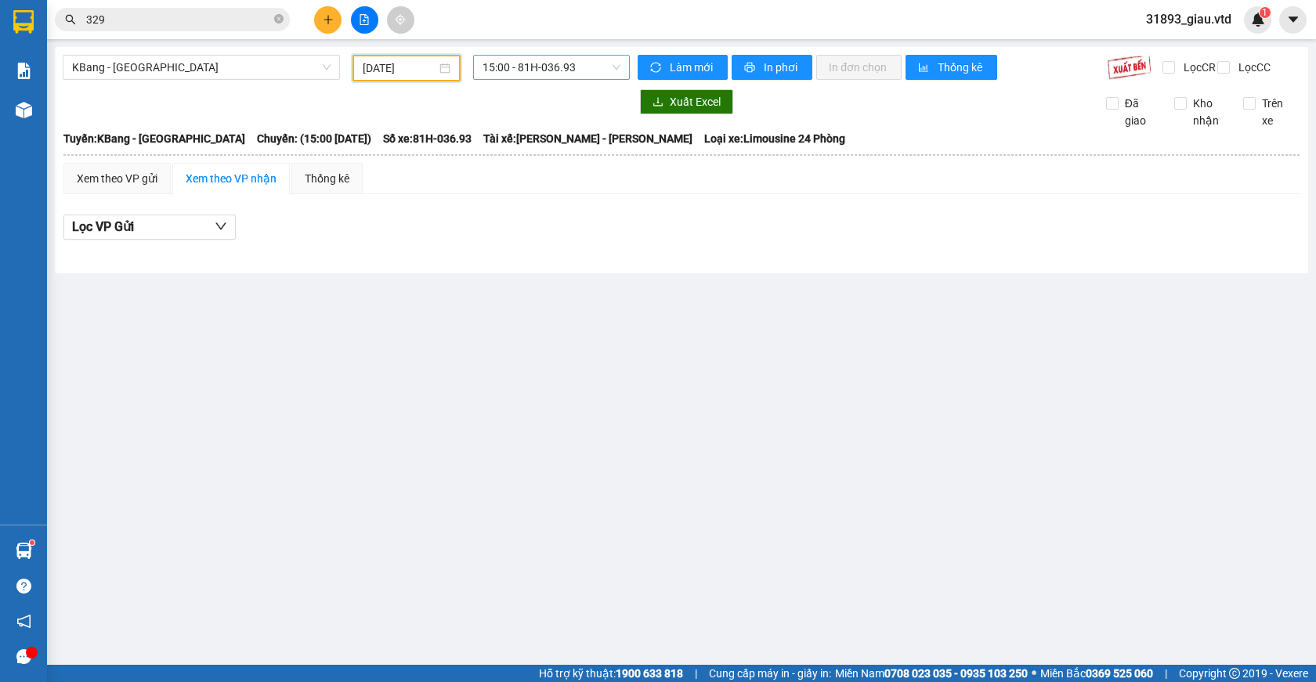
click at [557, 74] on span "15:00 - 81H-036.93" at bounding box center [552, 68] width 138 height 24
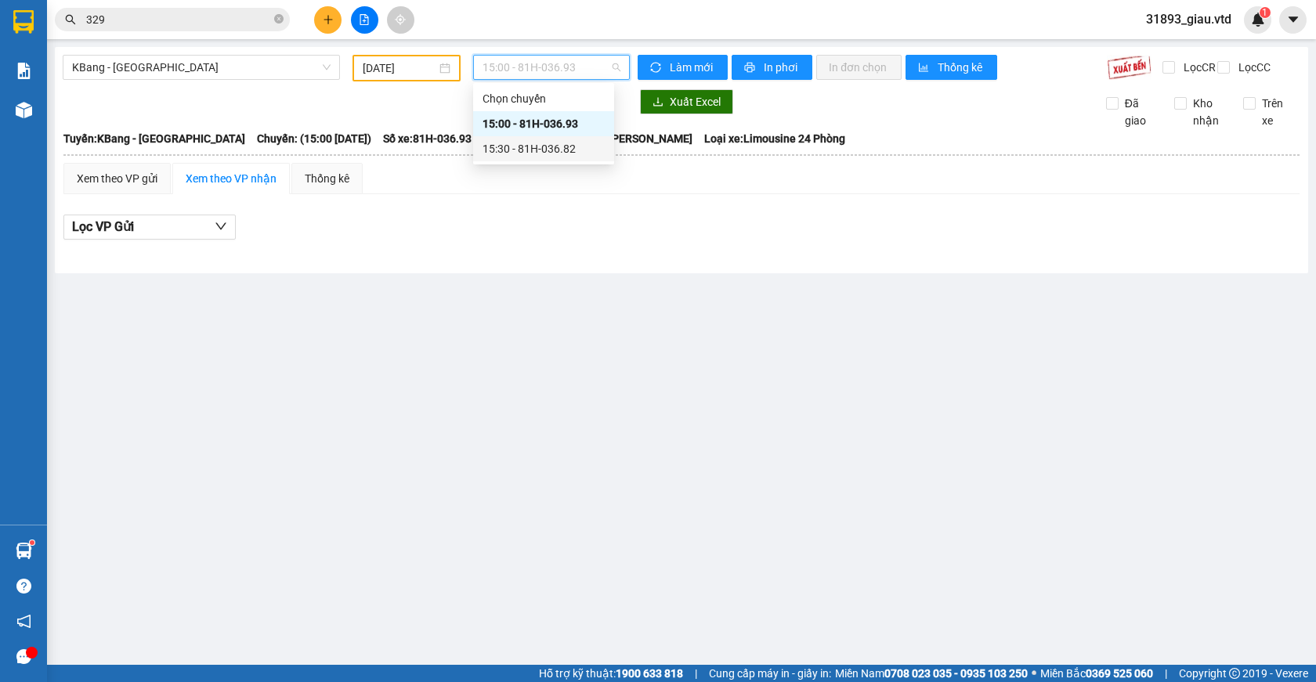
click at [553, 147] on div "15:30 - 81H-036.82" at bounding box center [544, 148] width 122 height 17
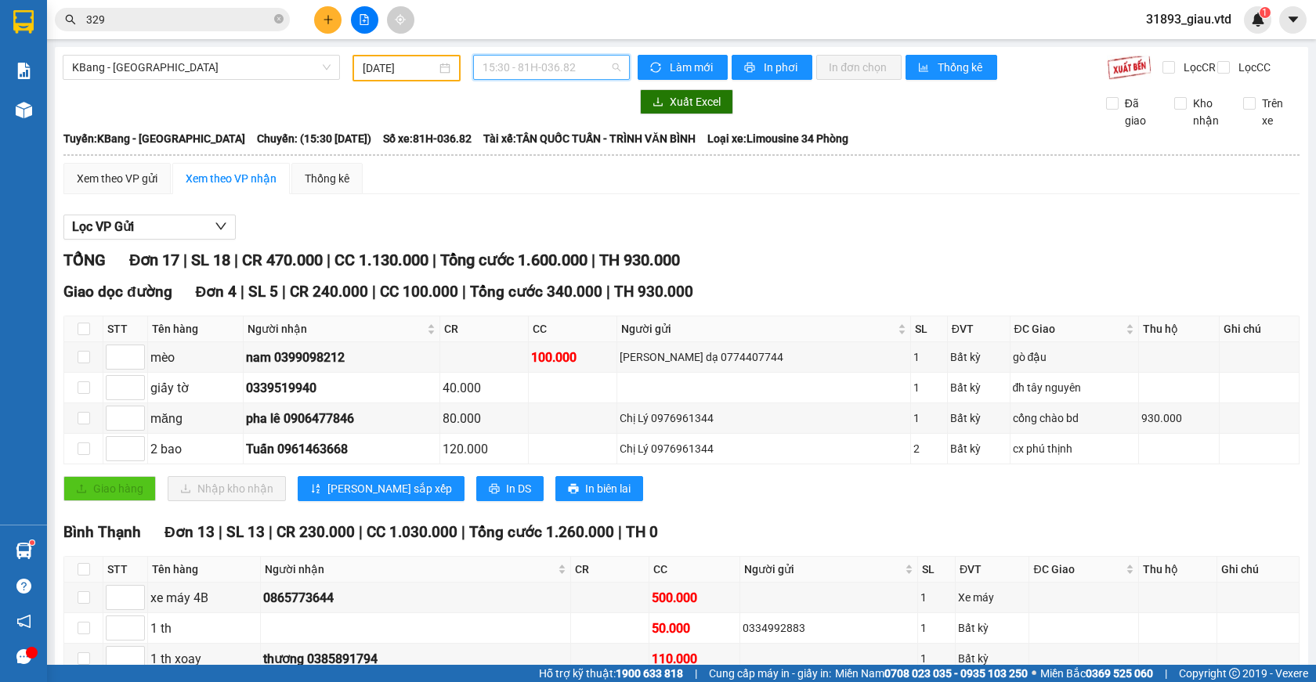
click at [536, 69] on span "15:30 - 81H-036.82" at bounding box center [552, 68] width 138 height 24
click at [381, 57] on div "[DATE]" at bounding box center [407, 68] width 108 height 27
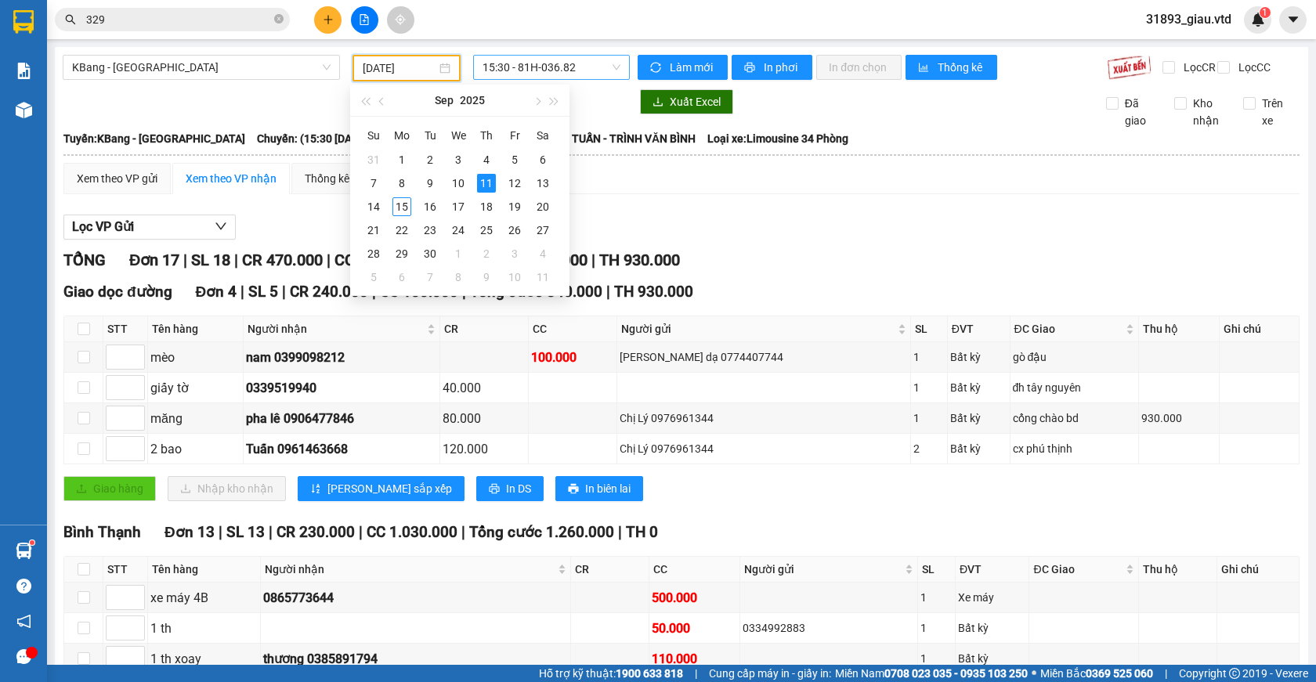
click at [559, 68] on span "15:30 - 81H-036.82" at bounding box center [552, 68] width 138 height 24
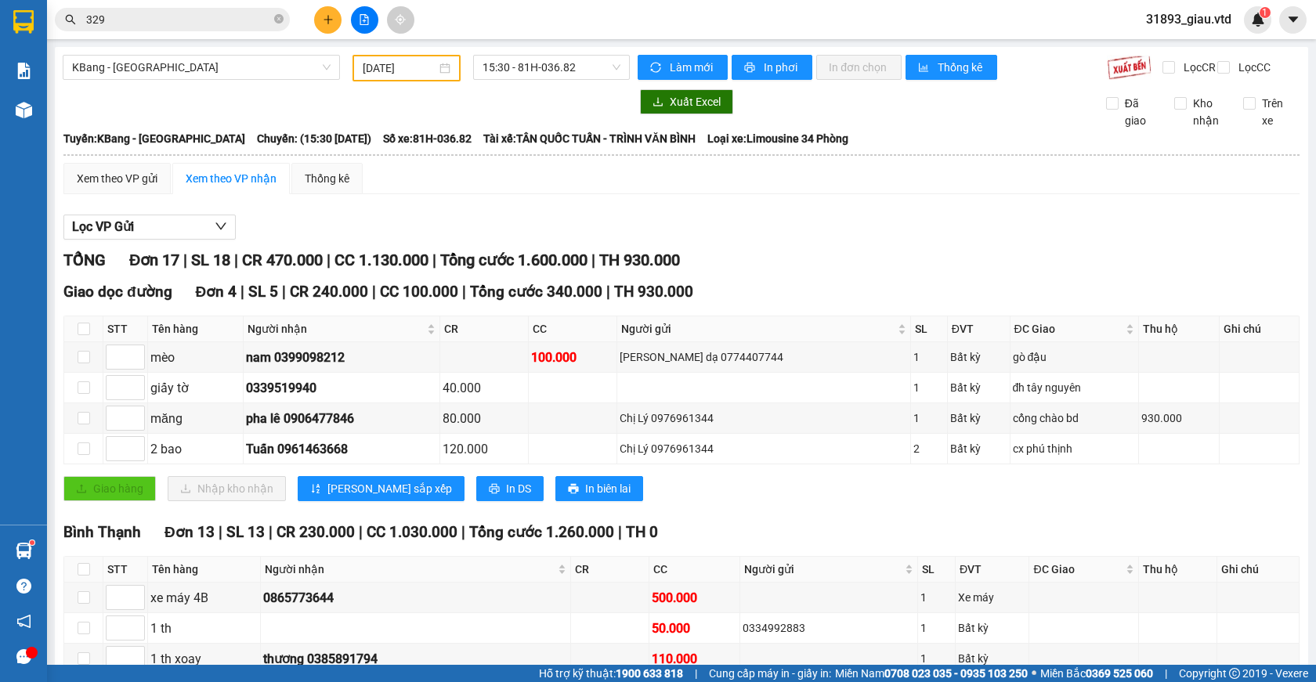
click at [536, 234] on div "Lọc VP Gửi" at bounding box center [681, 228] width 1236 height 26
click at [379, 68] on input "[DATE]" at bounding box center [400, 68] width 74 height 17
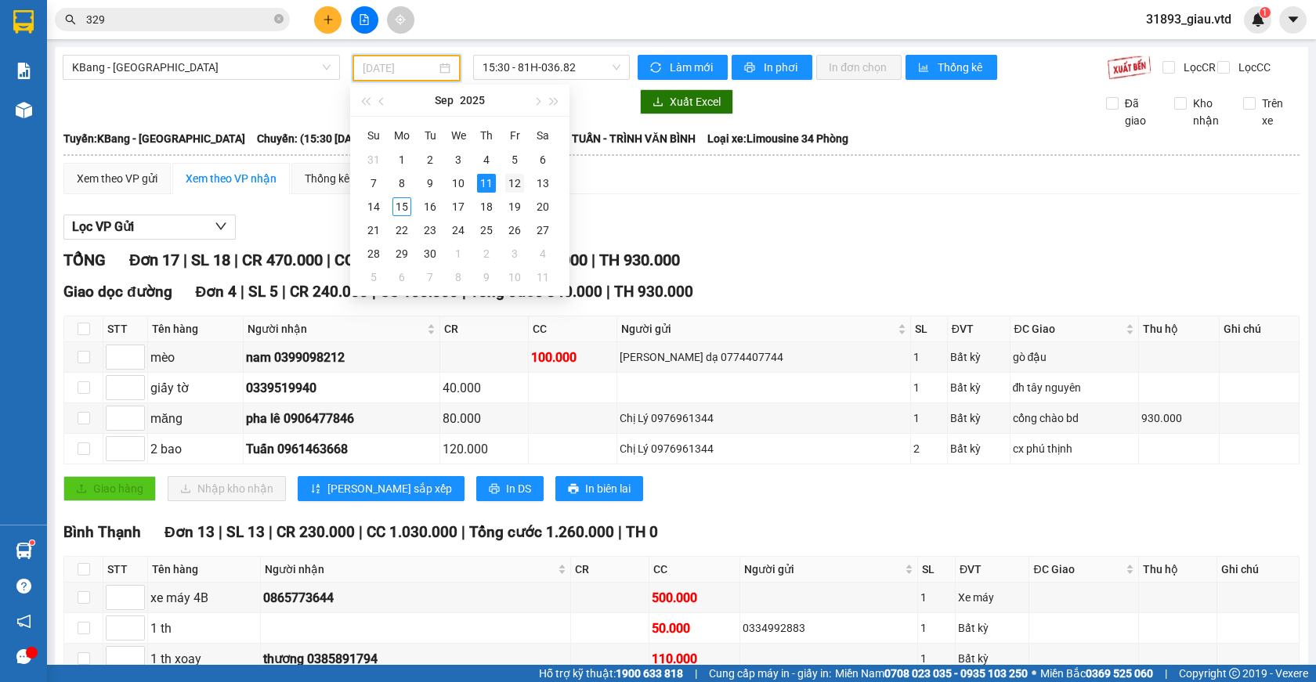
click at [512, 181] on div "12" at bounding box center [514, 183] width 19 height 19
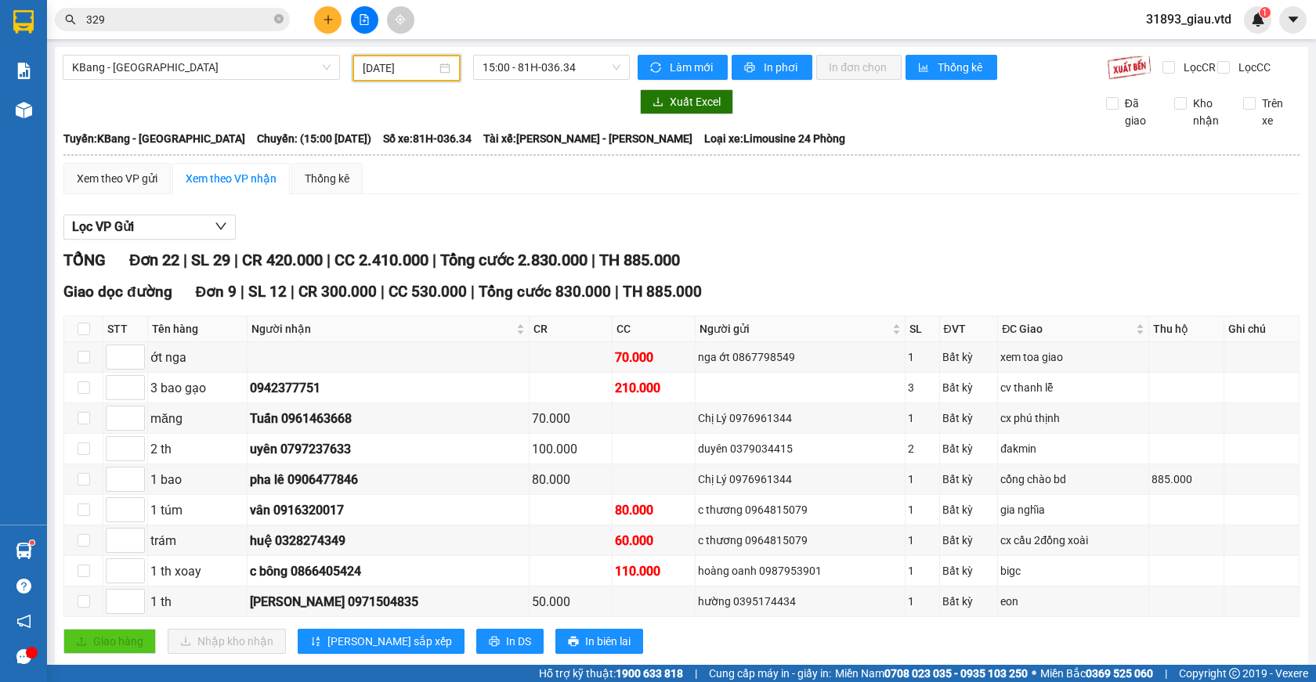
click at [408, 73] on input "[DATE]" at bounding box center [400, 68] width 74 height 17
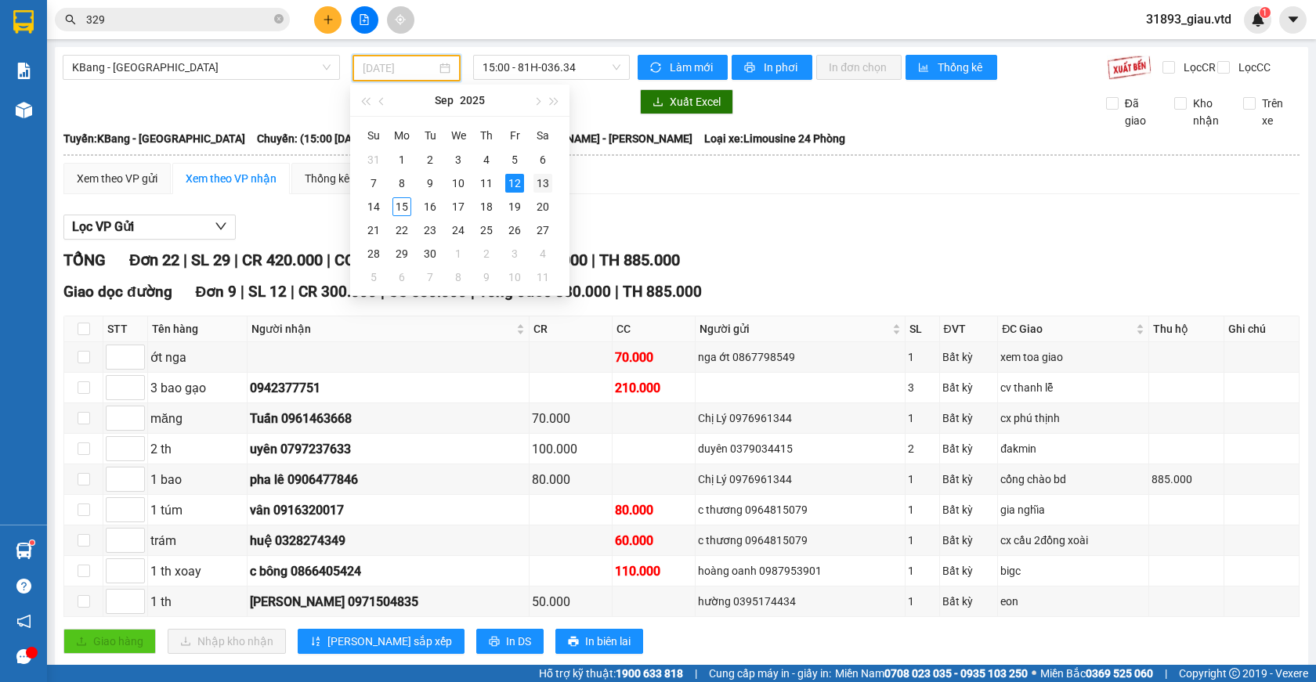
click at [546, 184] on div "13" at bounding box center [542, 183] width 19 height 19
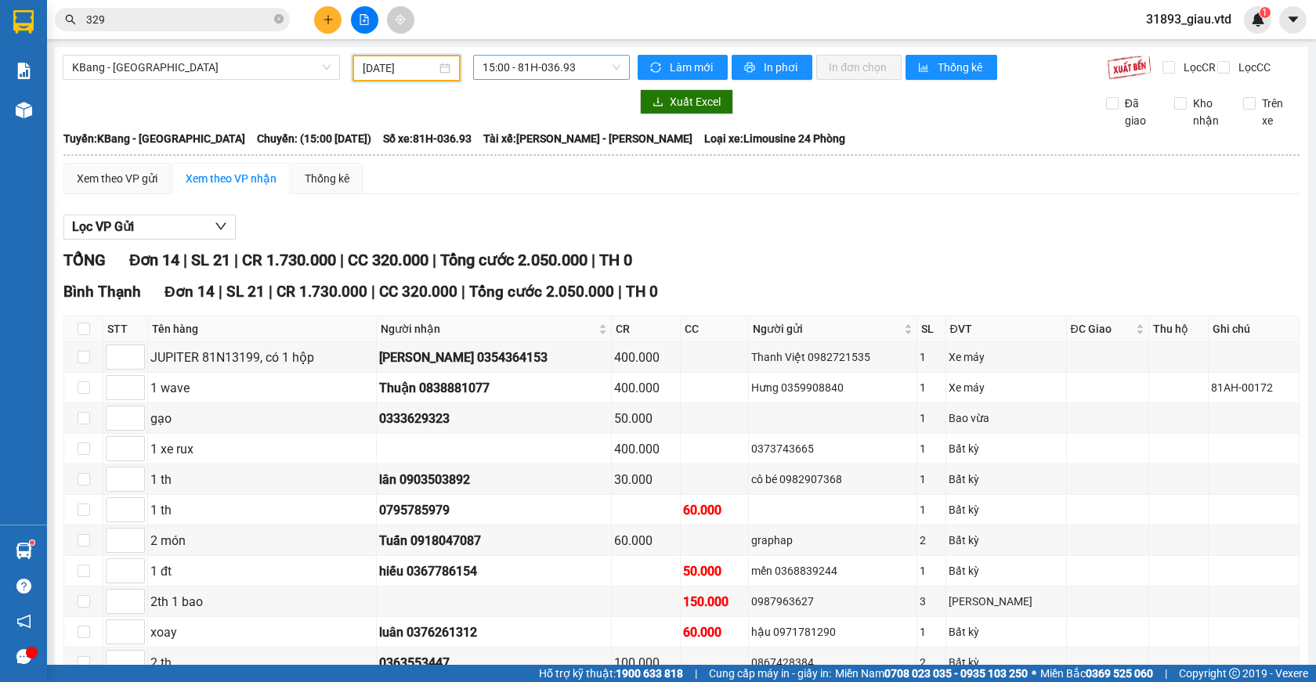
click at [530, 67] on span "15:00 - 81H-036.93" at bounding box center [552, 68] width 138 height 24
click at [562, 146] on div "15:30 - 81H-036.35" at bounding box center [540, 148] width 122 height 17
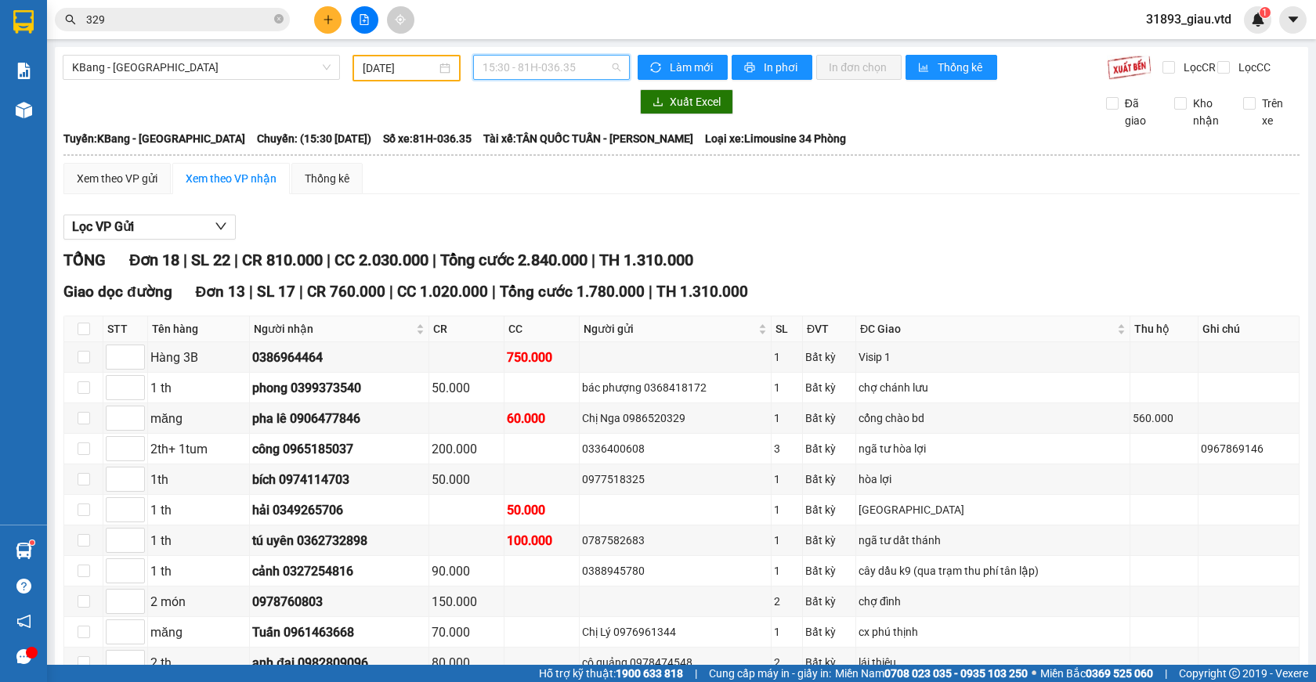
click at [544, 71] on span "15:30 - 81H-036.35" at bounding box center [552, 68] width 138 height 24
click at [402, 73] on input "[DATE]" at bounding box center [400, 68] width 74 height 17
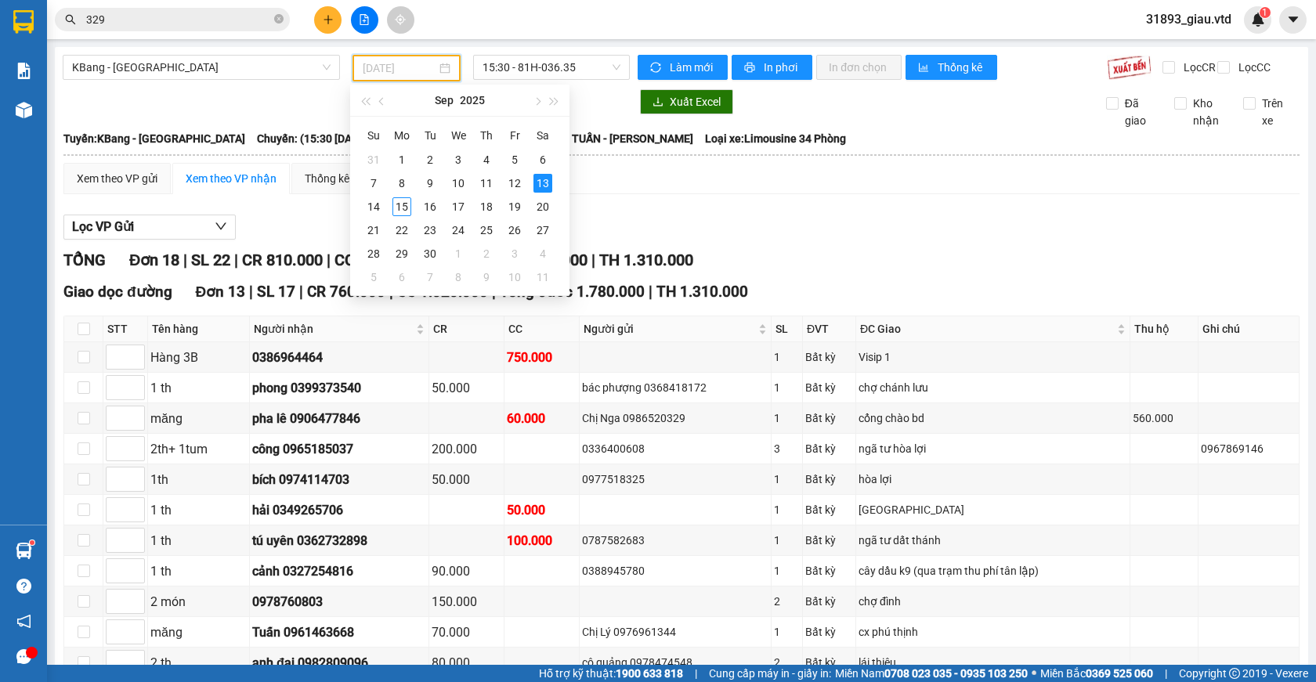
type input "[DATE]"
click at [893, 258] on div "Lọc VP Gửi TỔNG Đơn 18 | SL 22 | CR 810.000 | CC 2.030.000 | Tổng cước 2.840.0…" at bounding box center [681, 637] width 1236 height 860
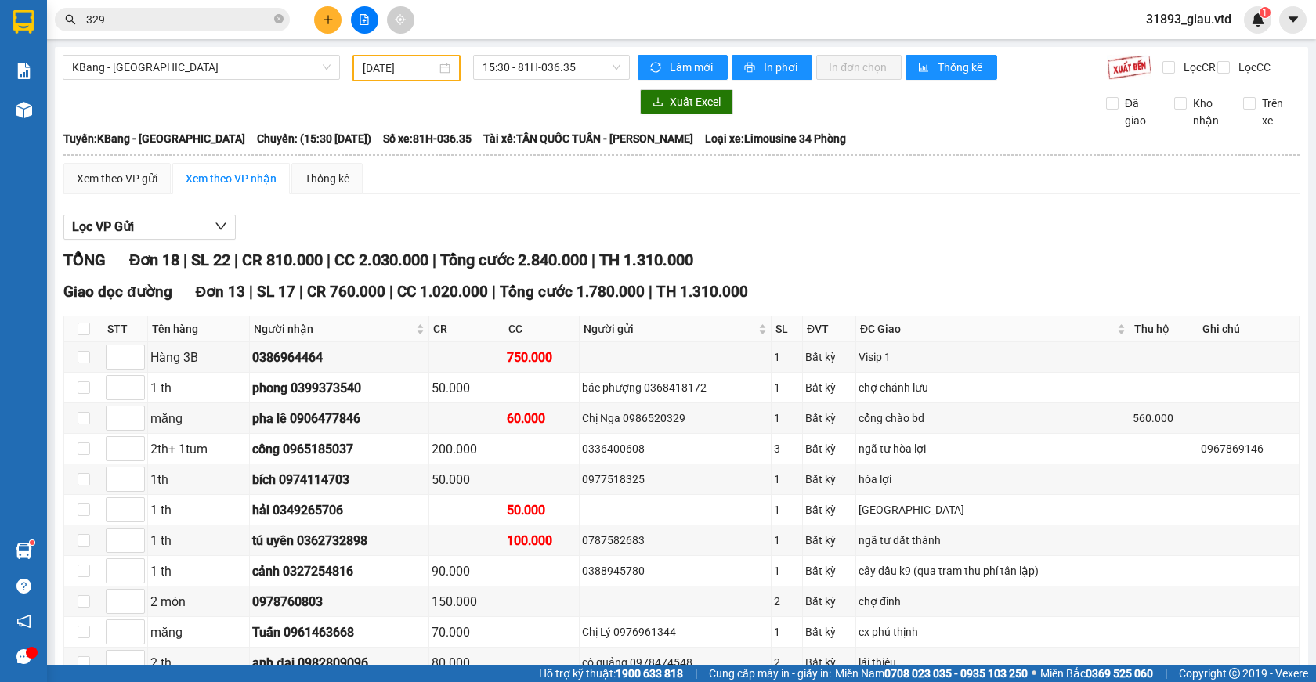
click at [146, 25] on input "329" at bounding box center [178, 19] width 185 height 17
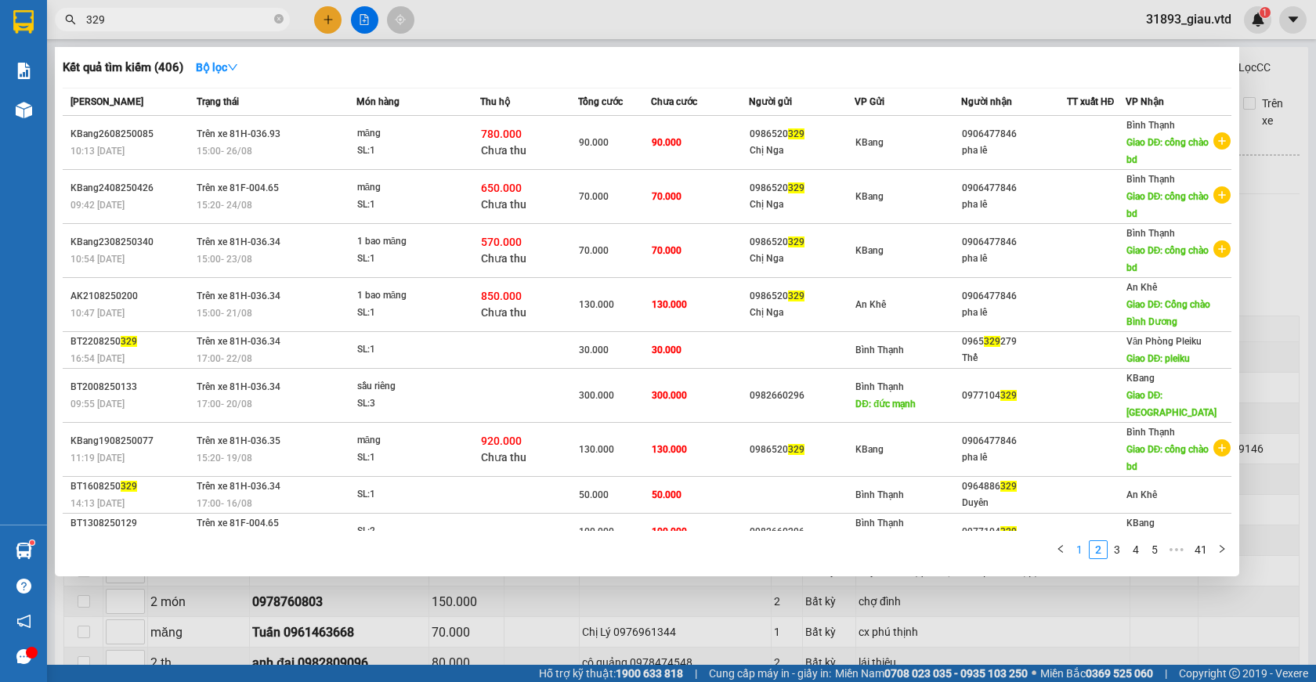
click at [1080, 554] on link "1" at bounding box center [1079, 549] width 17 height 17
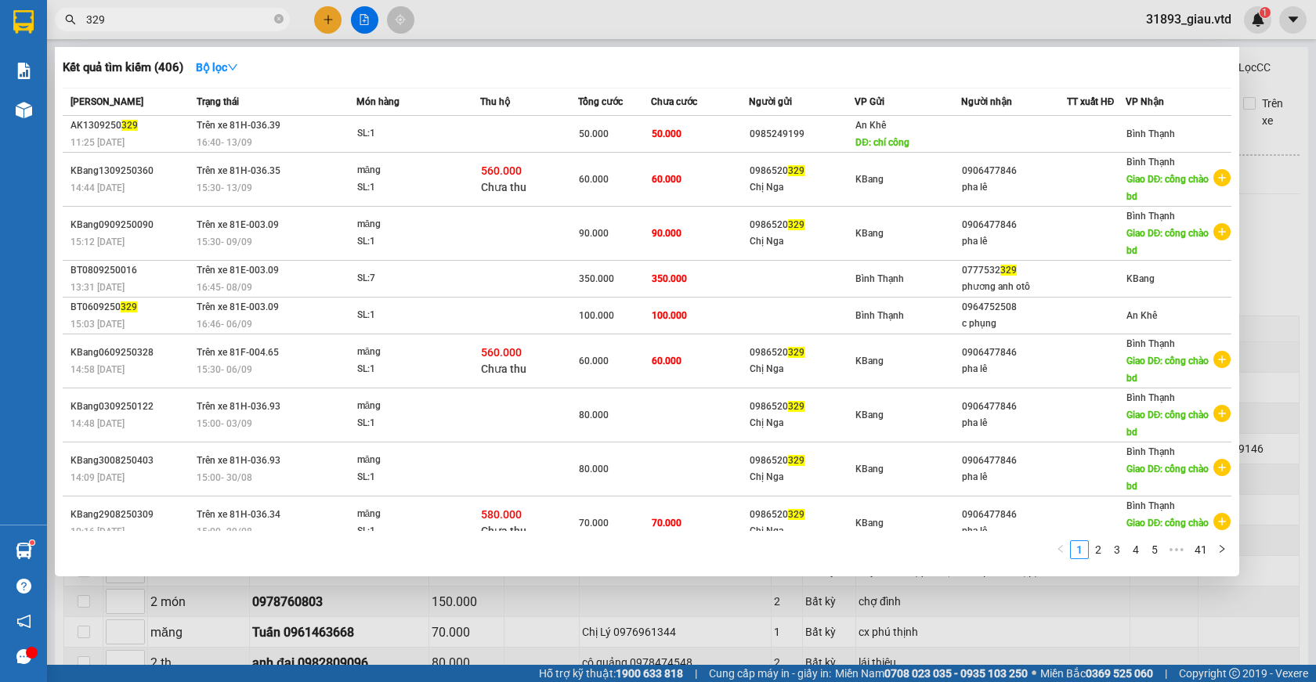
click at [1292, 79] on div at bounding box center [658, 341] width 1316 height 682
